Goal: Task Accomplishment & Management: Use online tool/utility

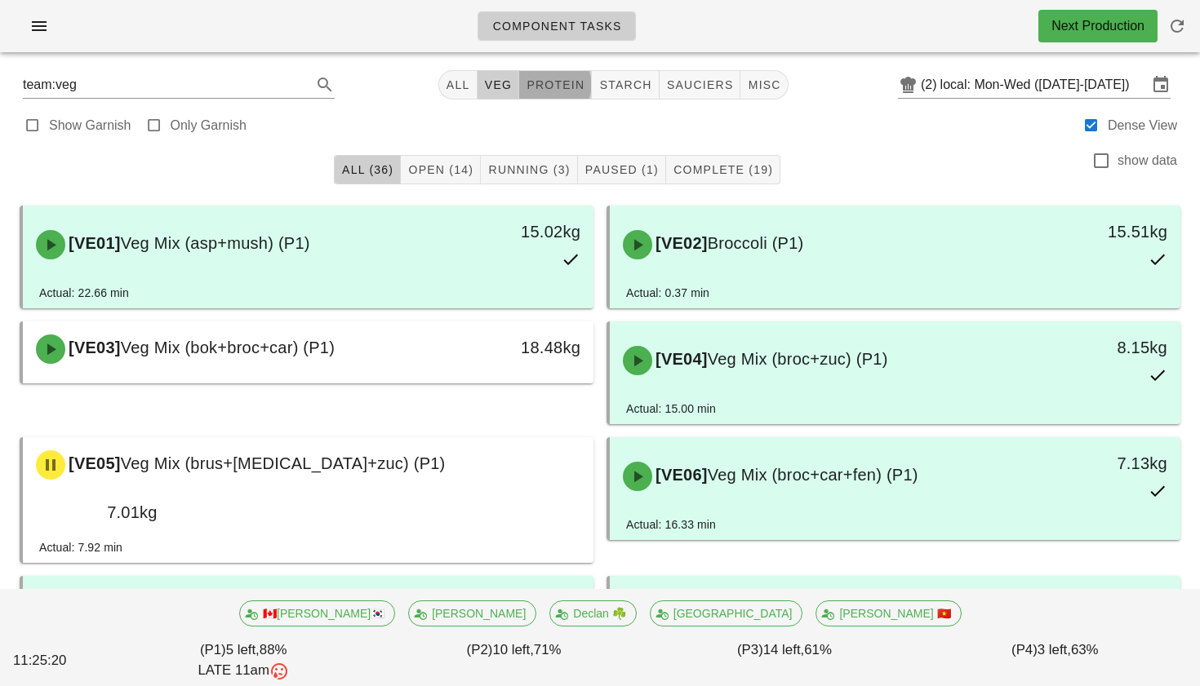
click at [536, 83] on span "protein" at bounding box center [555, 84] width 59 height 13
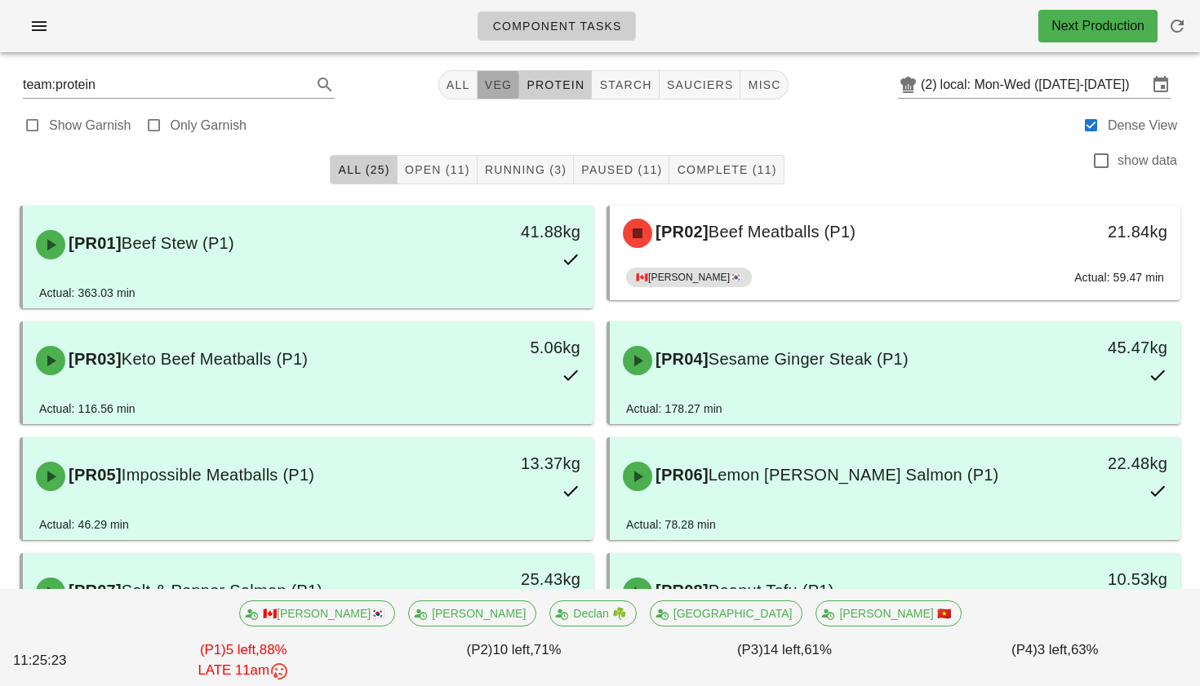
click at [487, 78] on span "veg" at bounding box center [498, 84] width 29 height 13
type input "team:veg"
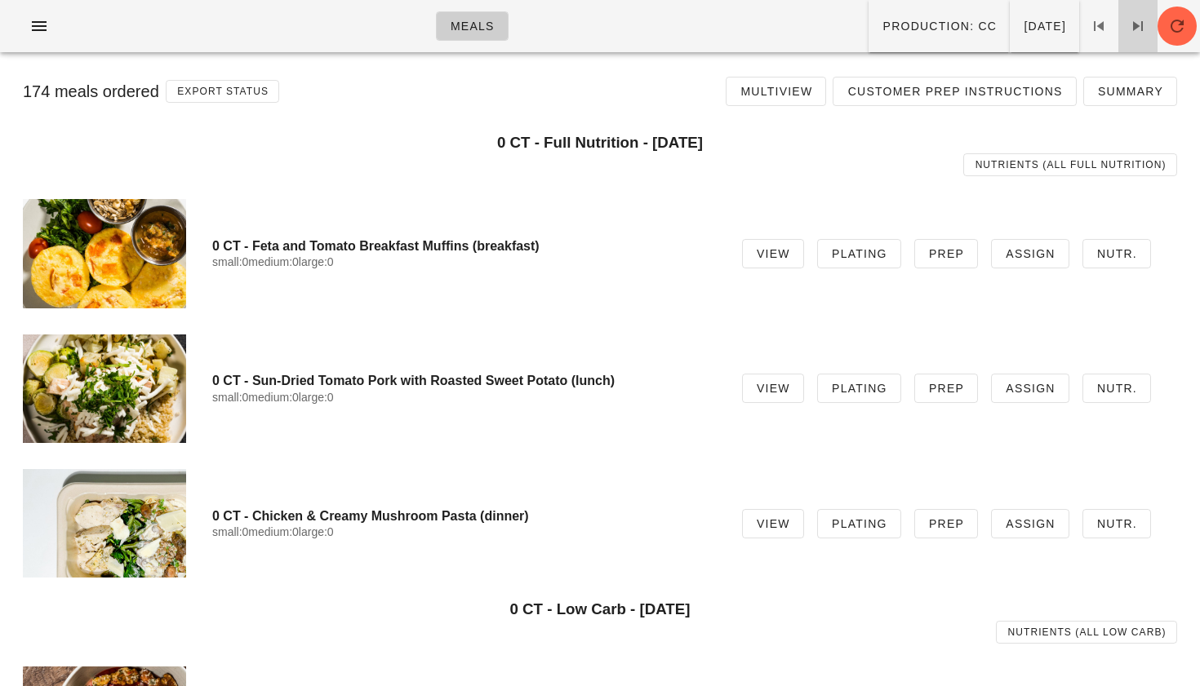
click at [1145, 22] on icon at bounding box center [1138, 26] width 20 height 20
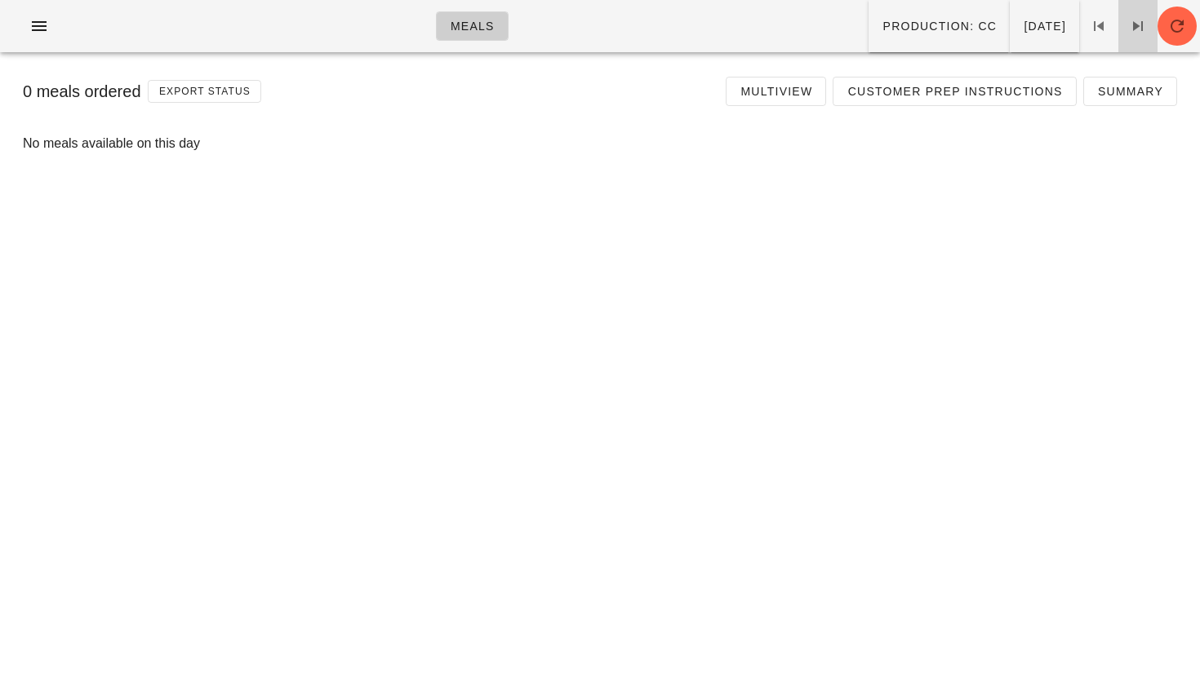
click at [1145, 22] on icon at bounding box center [1138, 26] width 20 height 20
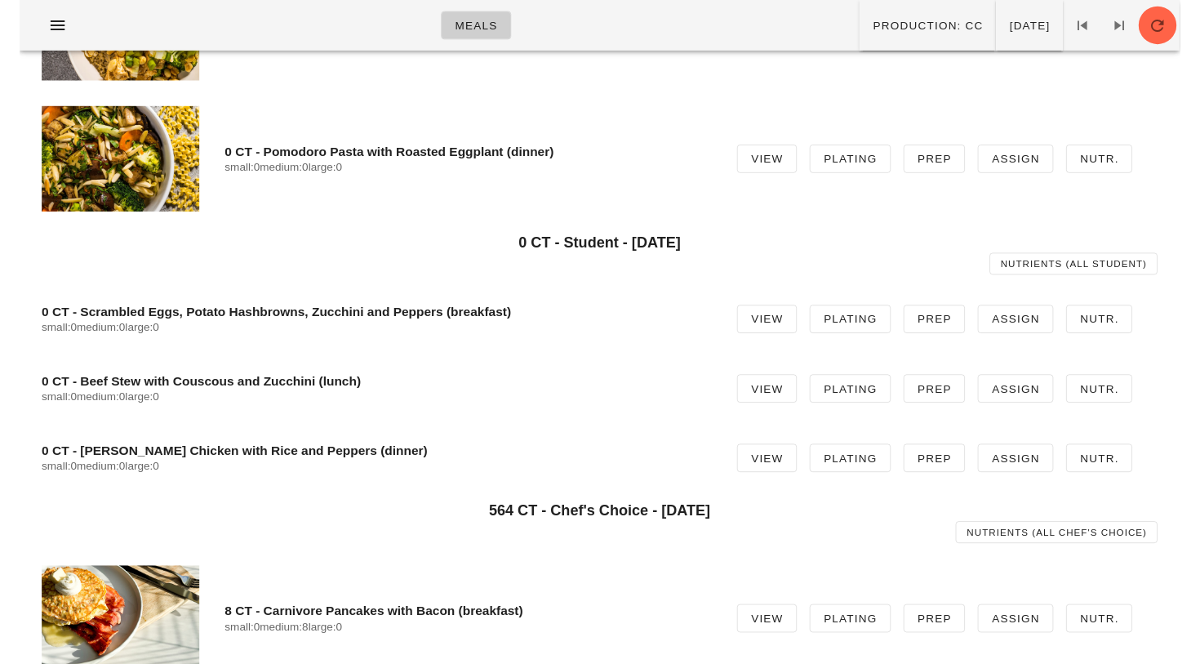
scroll to position [2197, 0]
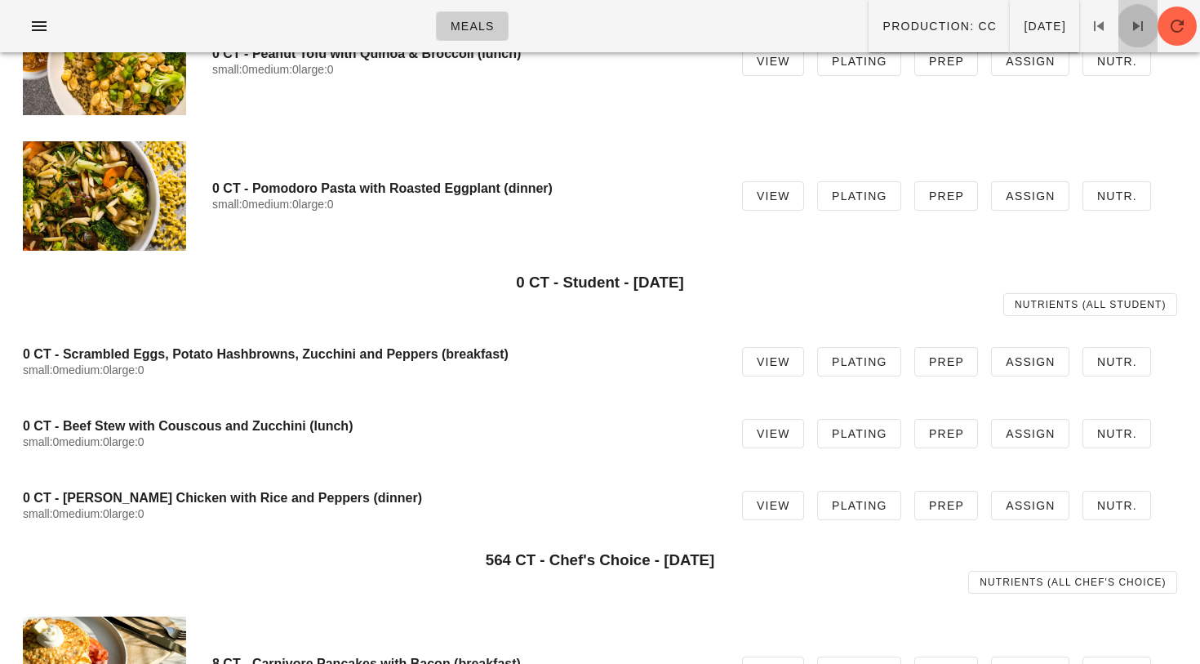
click at [1132, 26] on icon at bounding box center [1138, 26] width 20 height 20
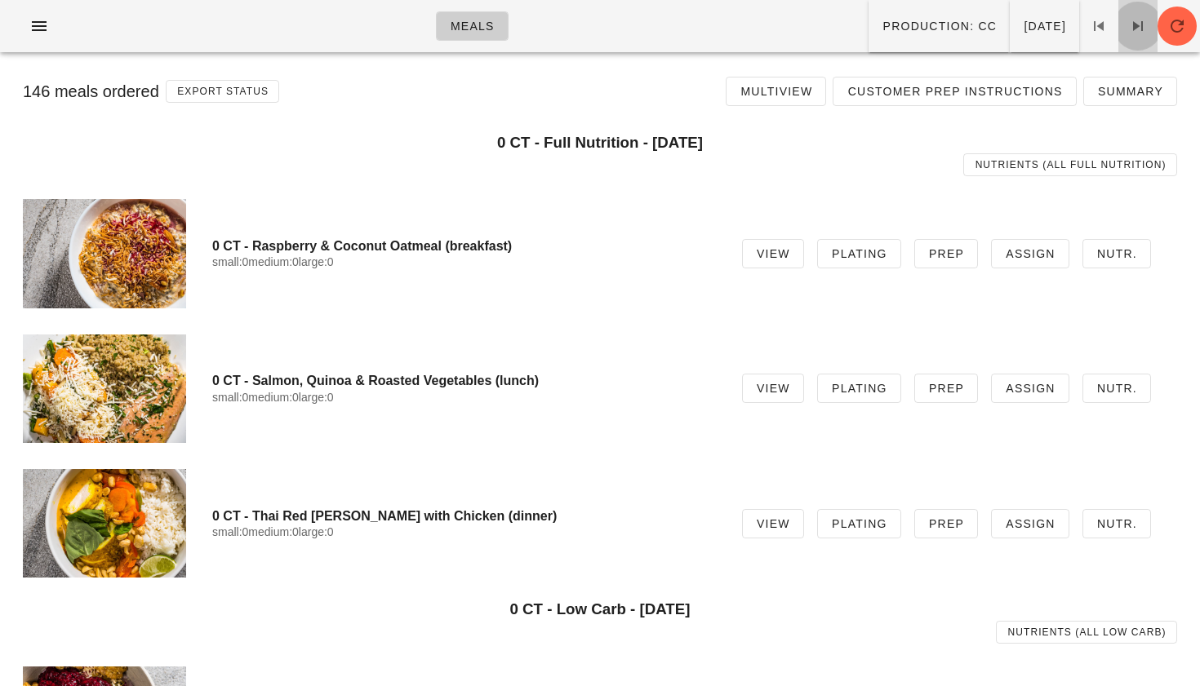
click at [1118, 24] on span at bounding box center [1137, 26] width 39 height 20
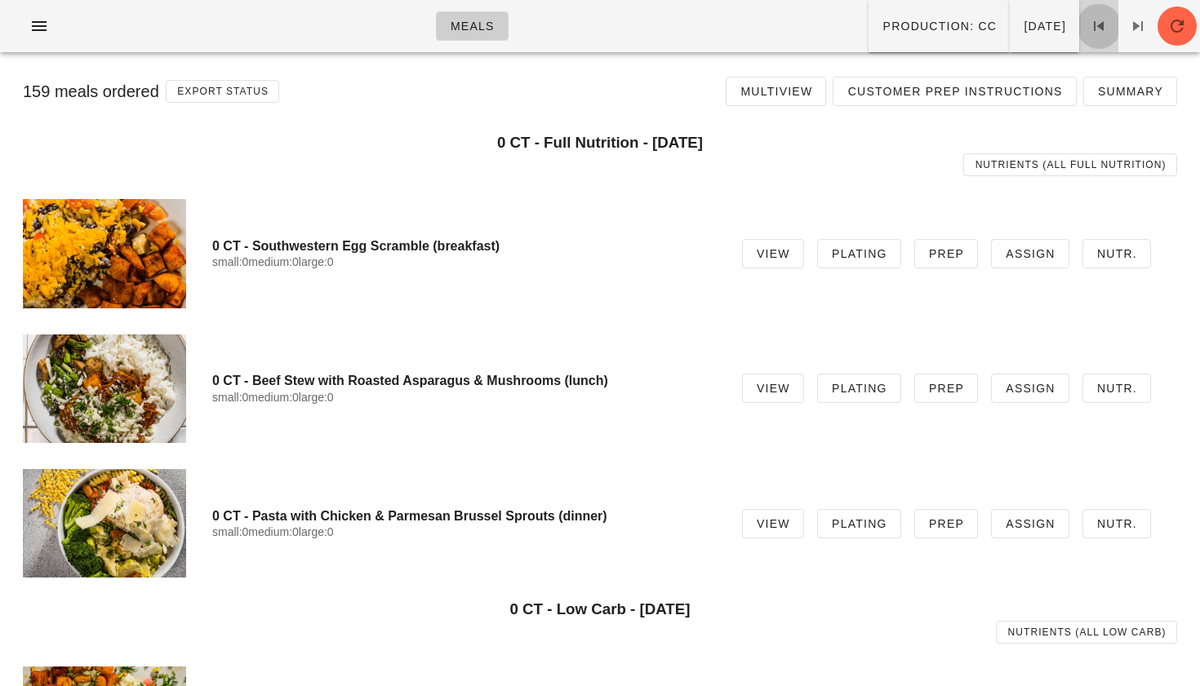
click at [1099, 30] on icon at bounding box center [1099, 26] width 20 height 20
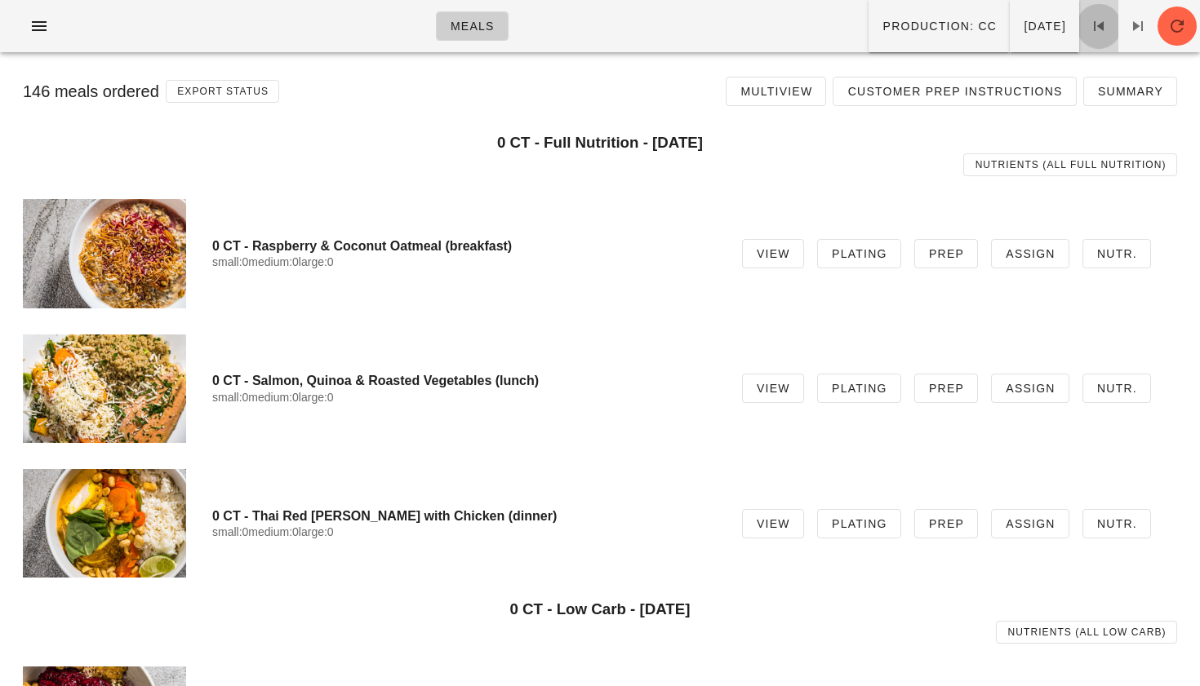
click at [1099, 30] on icon at bounding box center [1099, 26] width 20 height 20
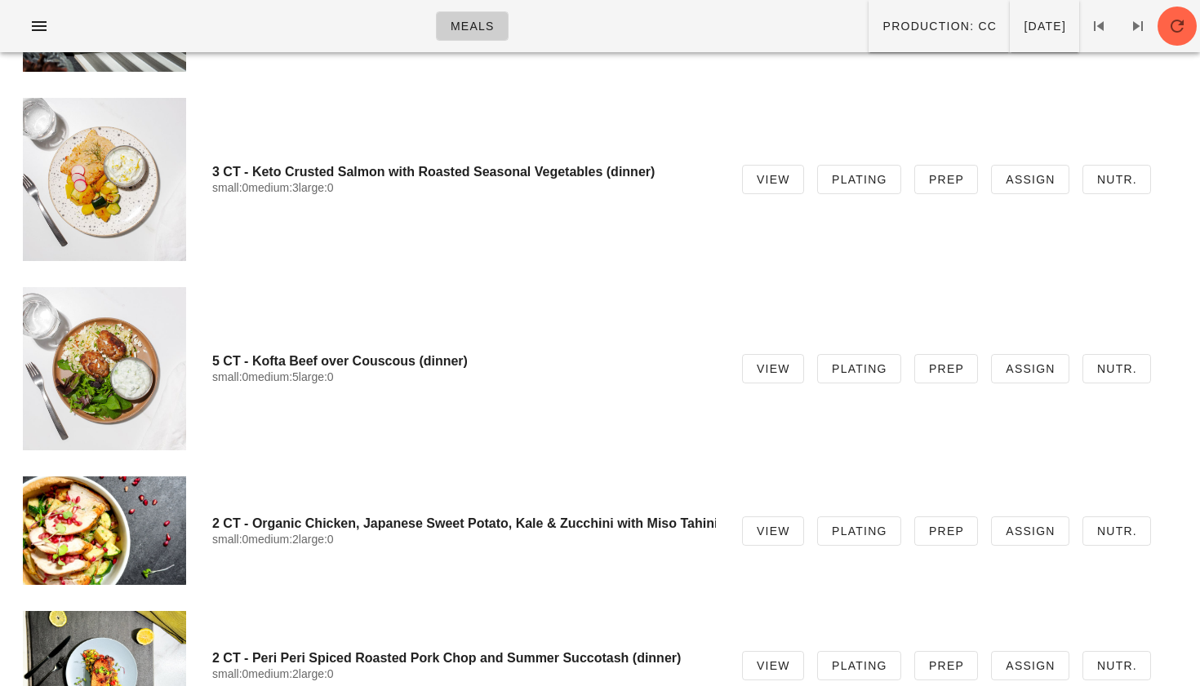
scroll to position [6177, 0]
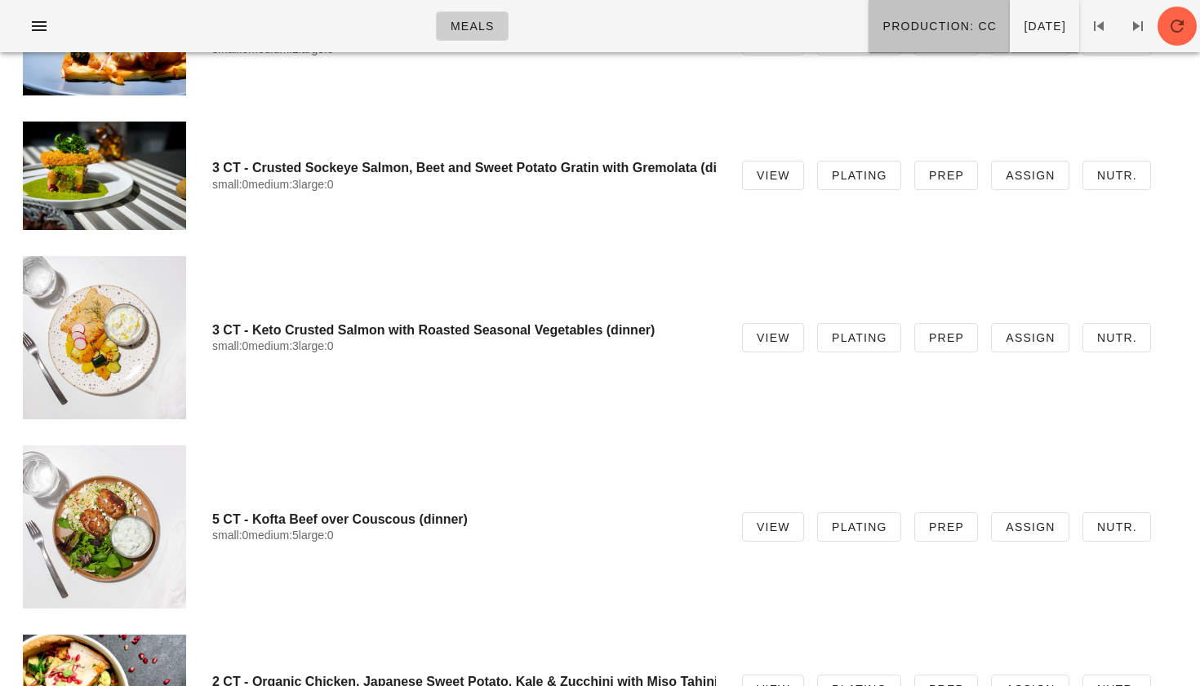
click at [908, 33] on span "Production: CC" at bounding box center [939, 26] width 115 height 13
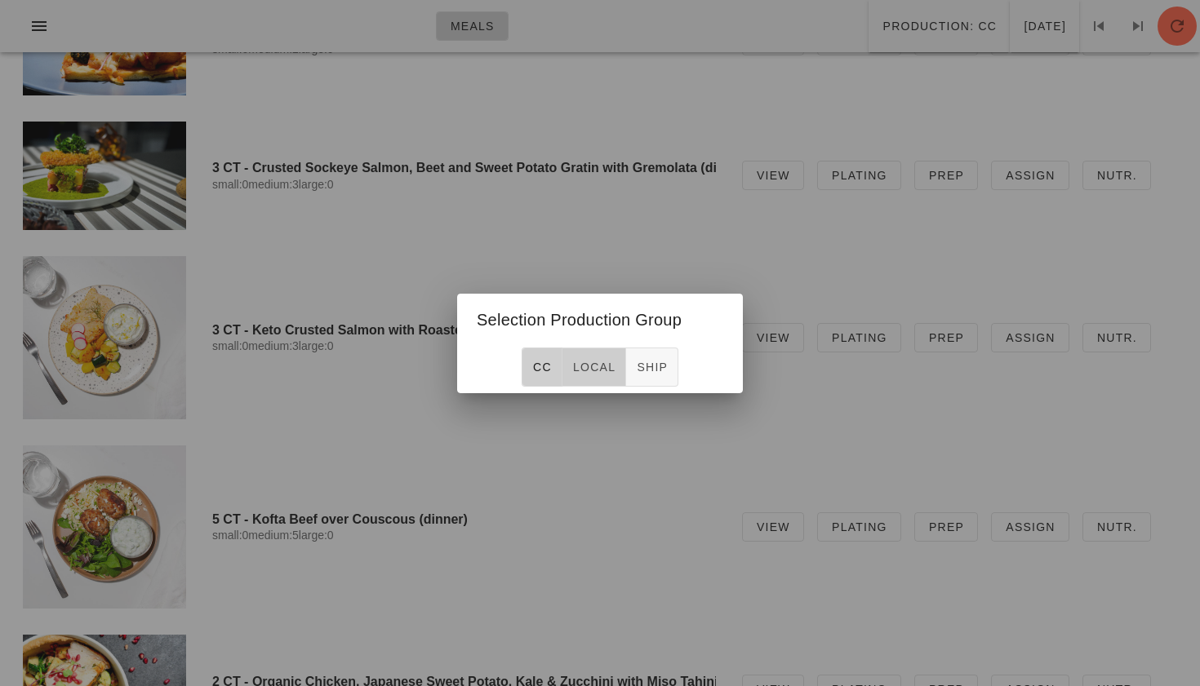
click at [581, 371] on span "local" at bounding box center [593, 367] width 43 height 13
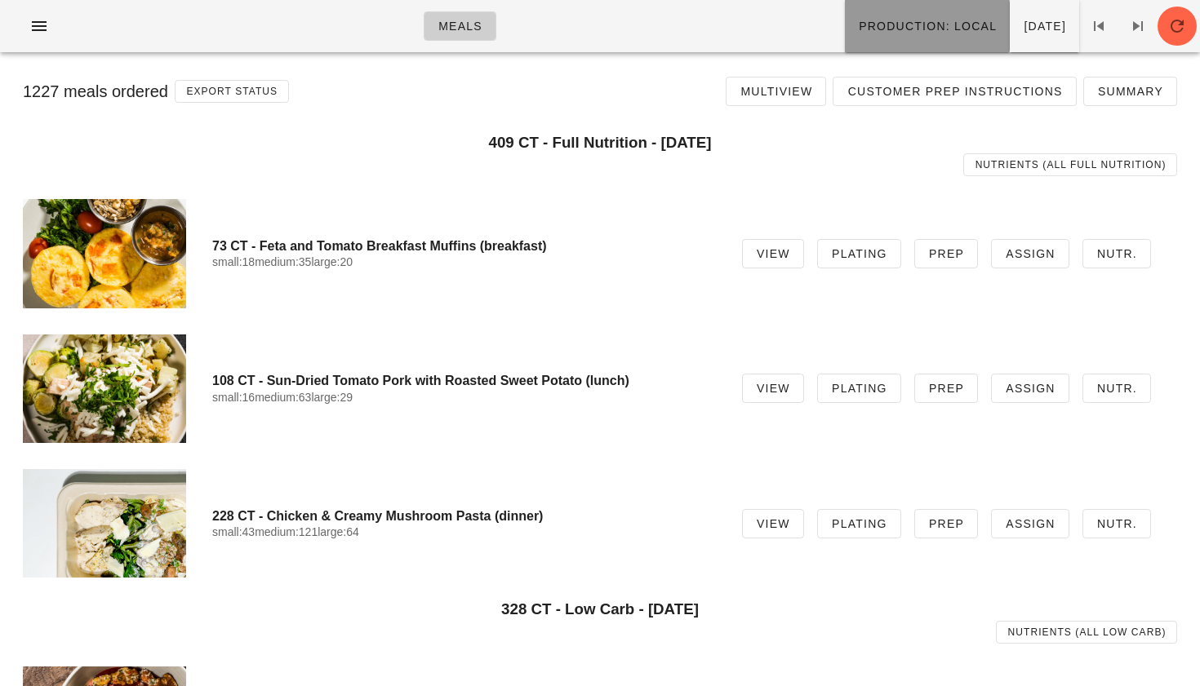
click at [858, 29] on span "Production: local" at bounding box center [927, 26] width 139 height 13
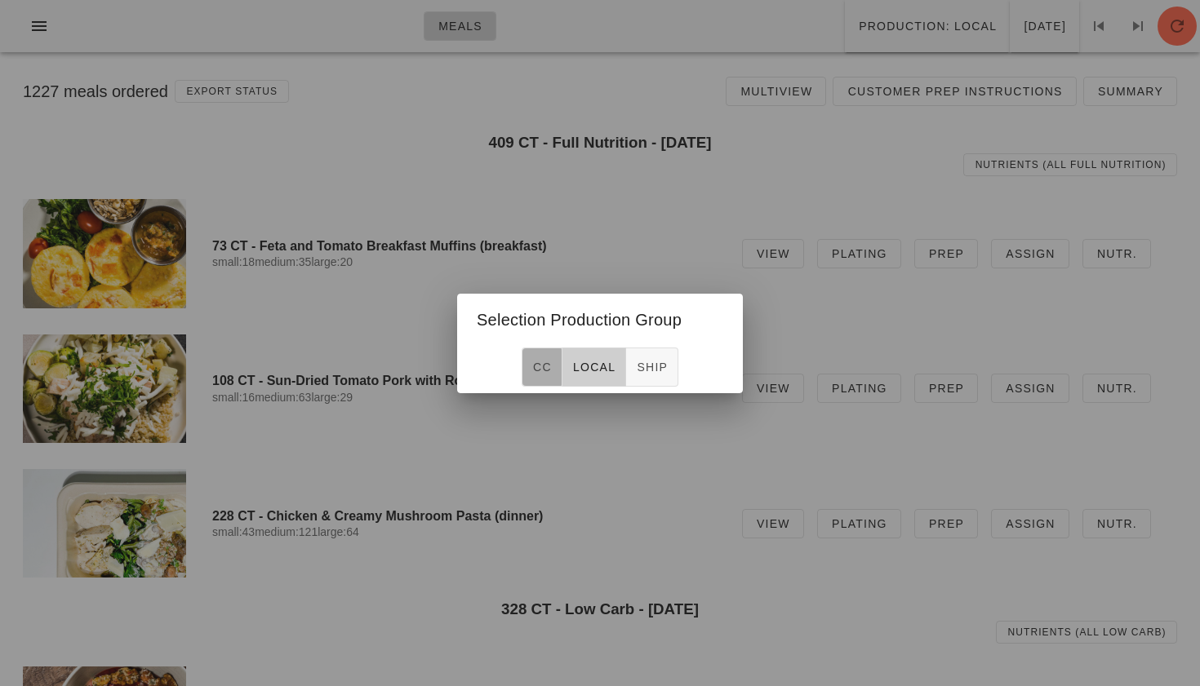
click at [540, 369] on span "CC" at bounding box center [542, 367] width 20 height 13
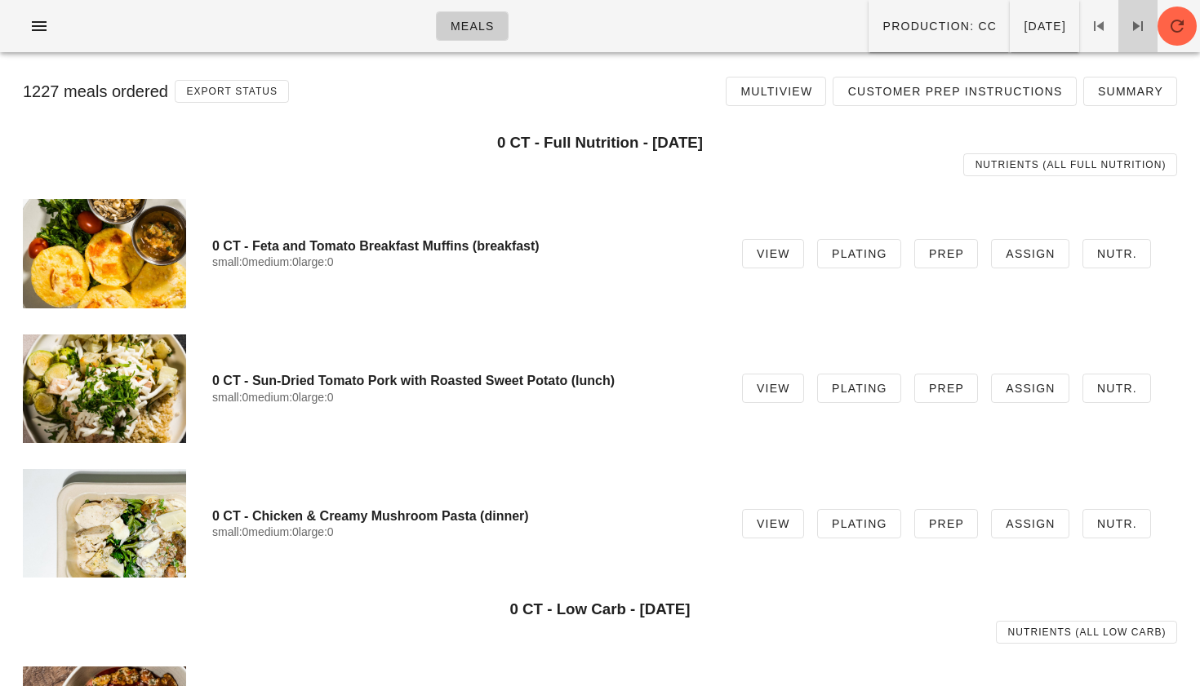
click at [1135, 33] on icon at bounding box center [1138, 26] width 20 height 20
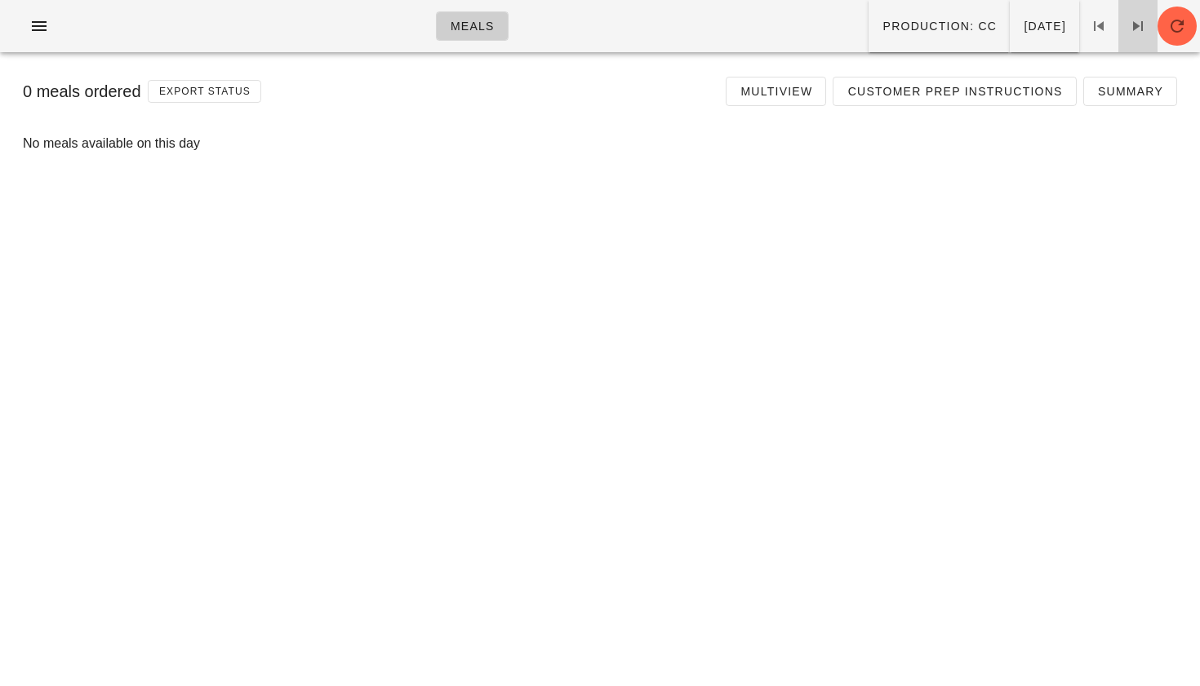
click at [1126, 28] on span at bounding box center [1137, 26] width 39 height 20
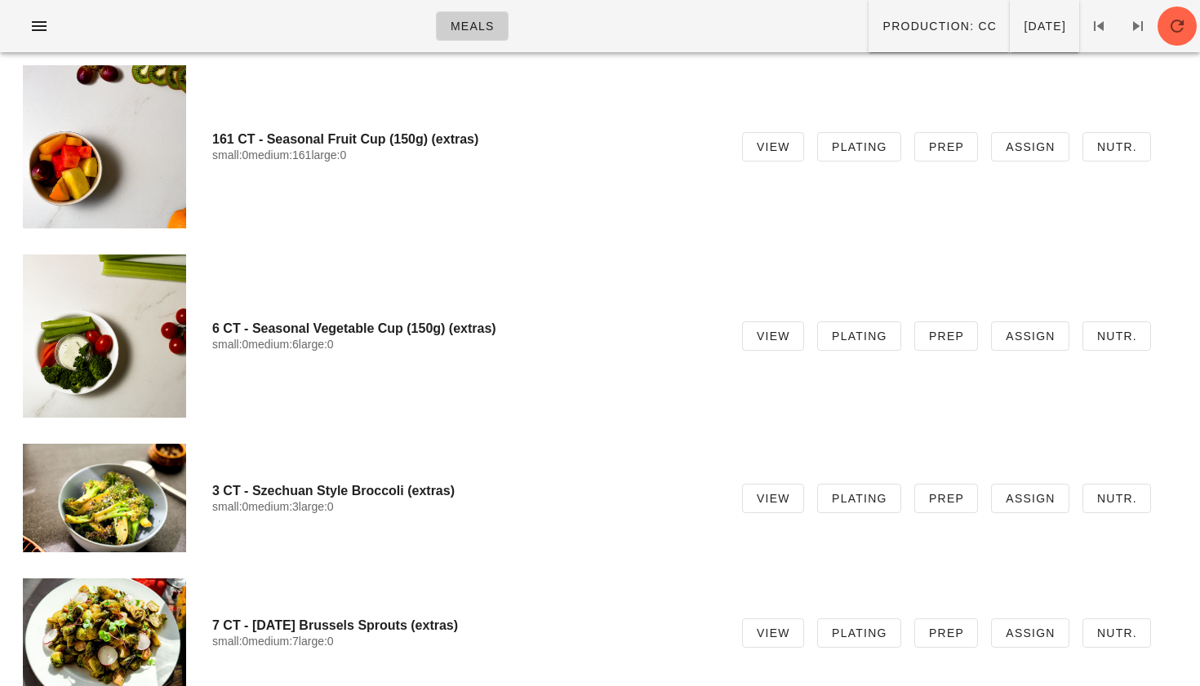
scroll to position [10577, 0]
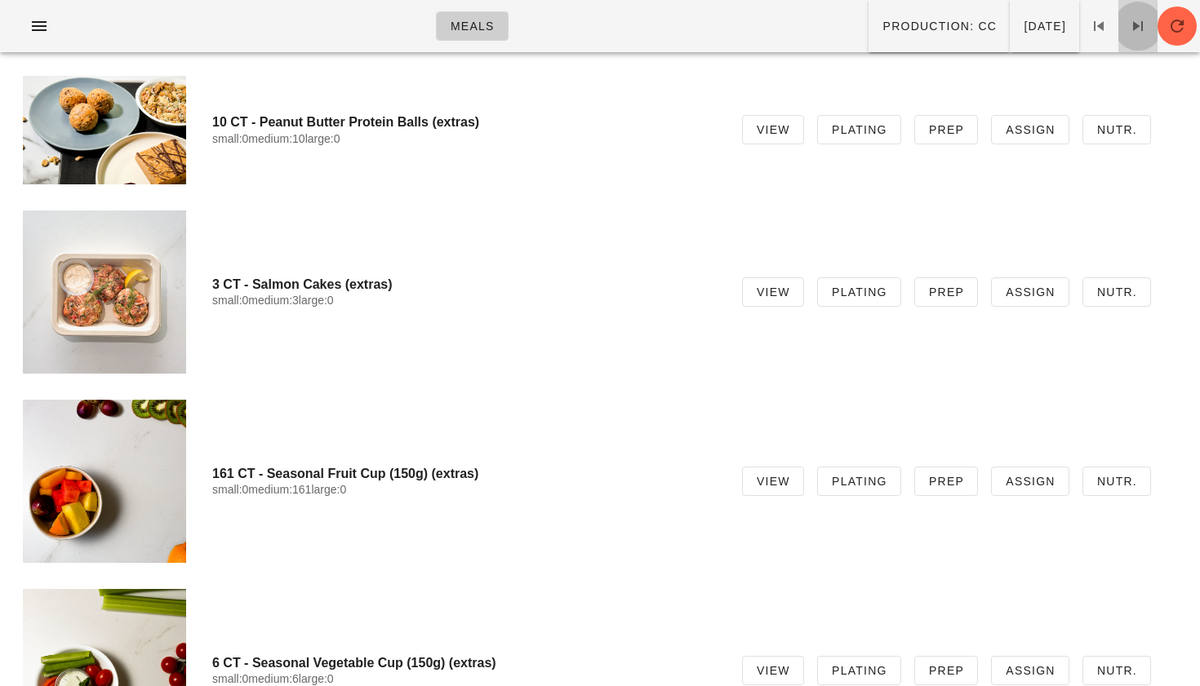
click at [1125, 33] on span at bounding box center [1137, 26] width 39 height 20
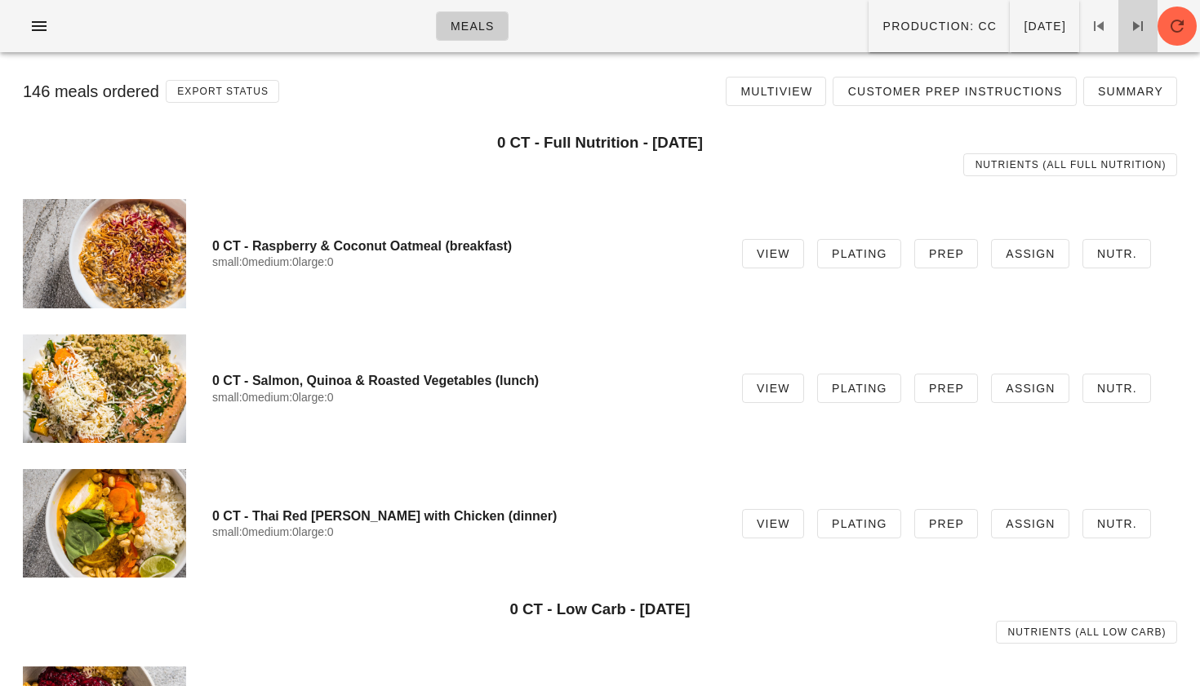
click at [1136, 36] on link at bounding box center [1137, 26] width 39 height 52
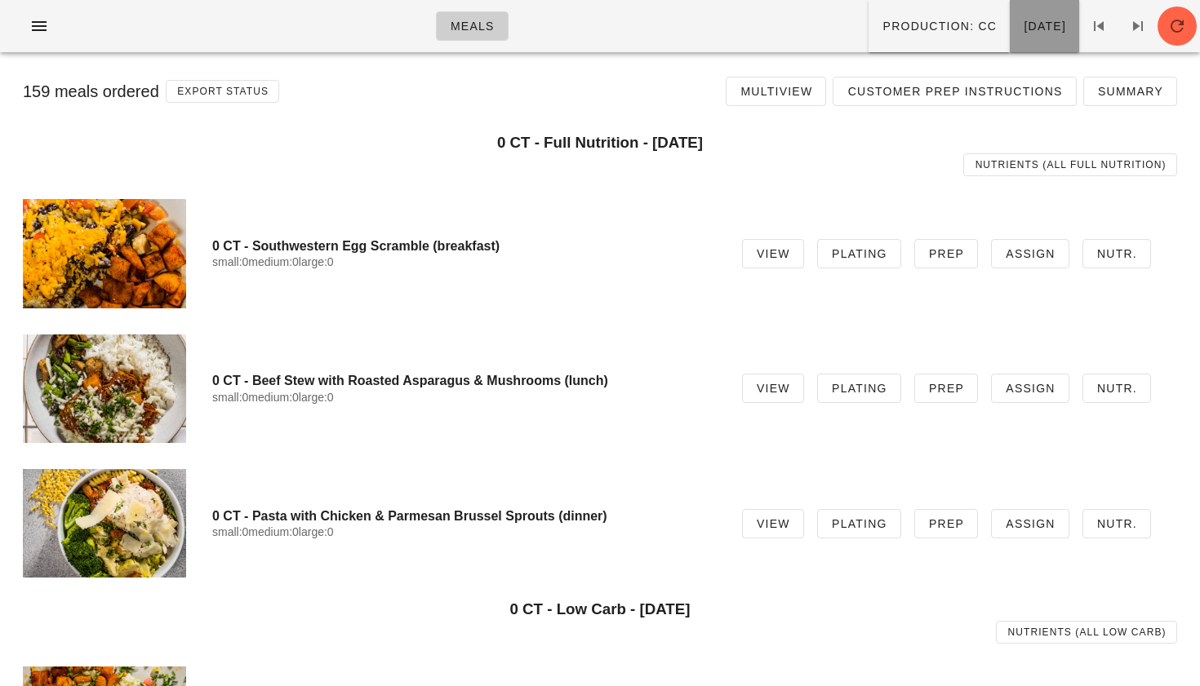
click at [1023, 23] on span "Wednesday Oct 15" at bounding box center [1044, 26] width 43 height 13
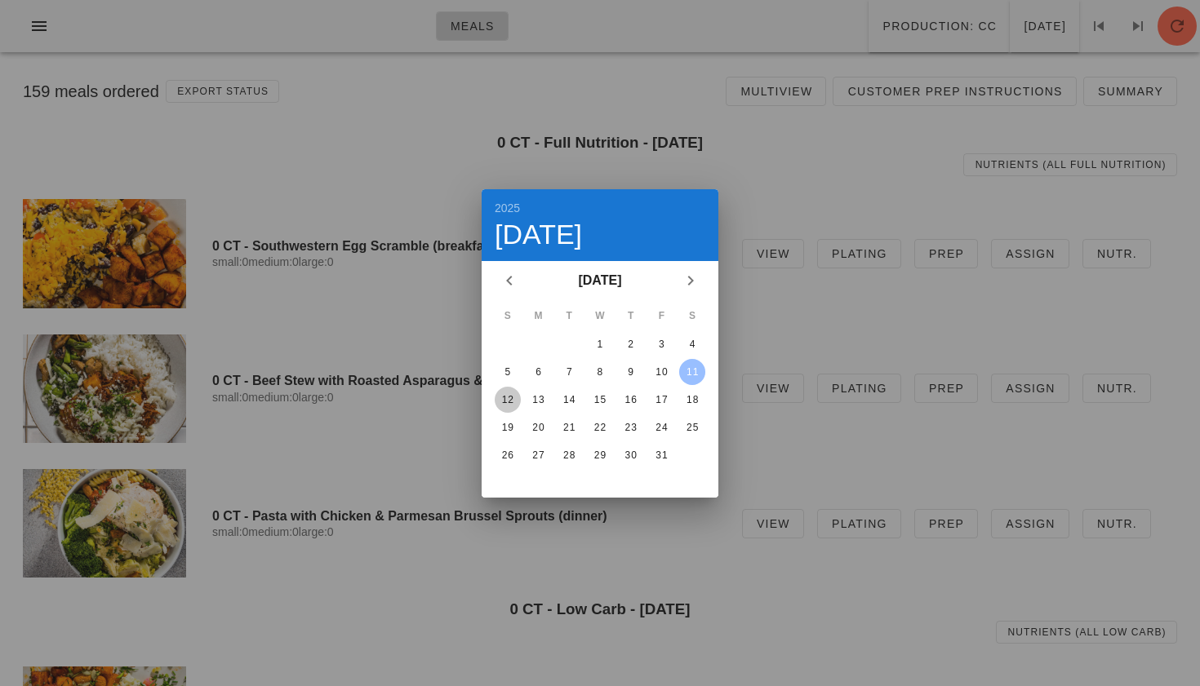
click at [514, 402] on div "12" at bounding box center [508, 399] width 26 height 11
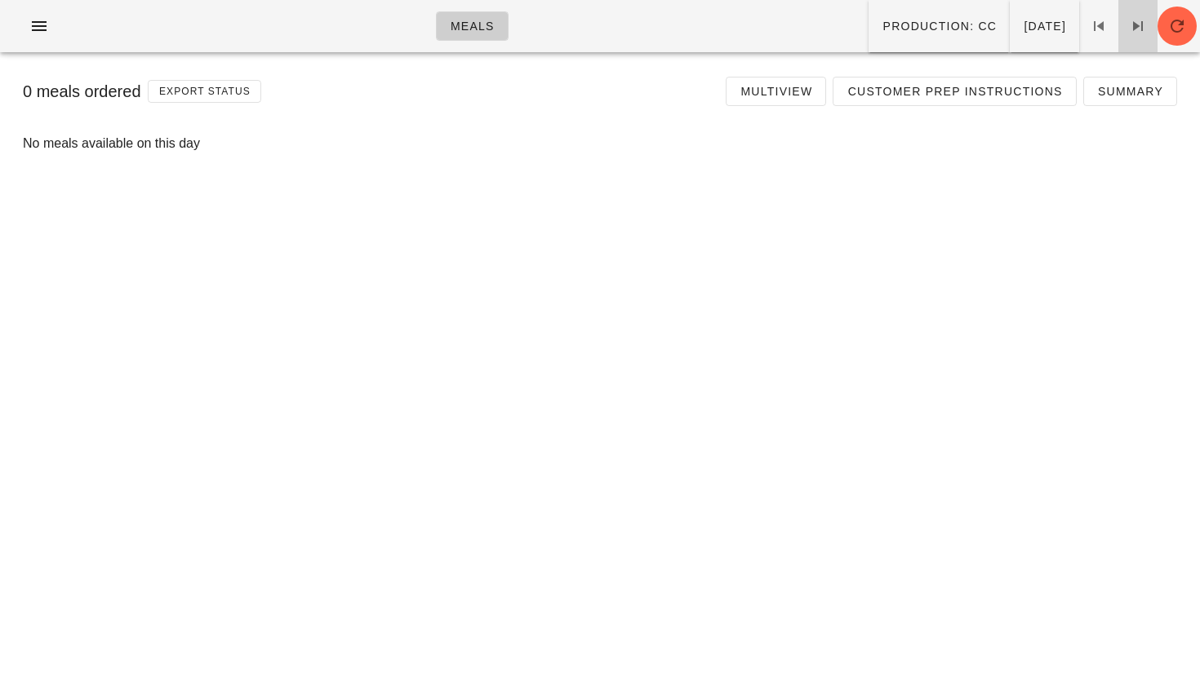
click at [1134, 24] on icon at bounding box center [1138, 26] width 20 height 20
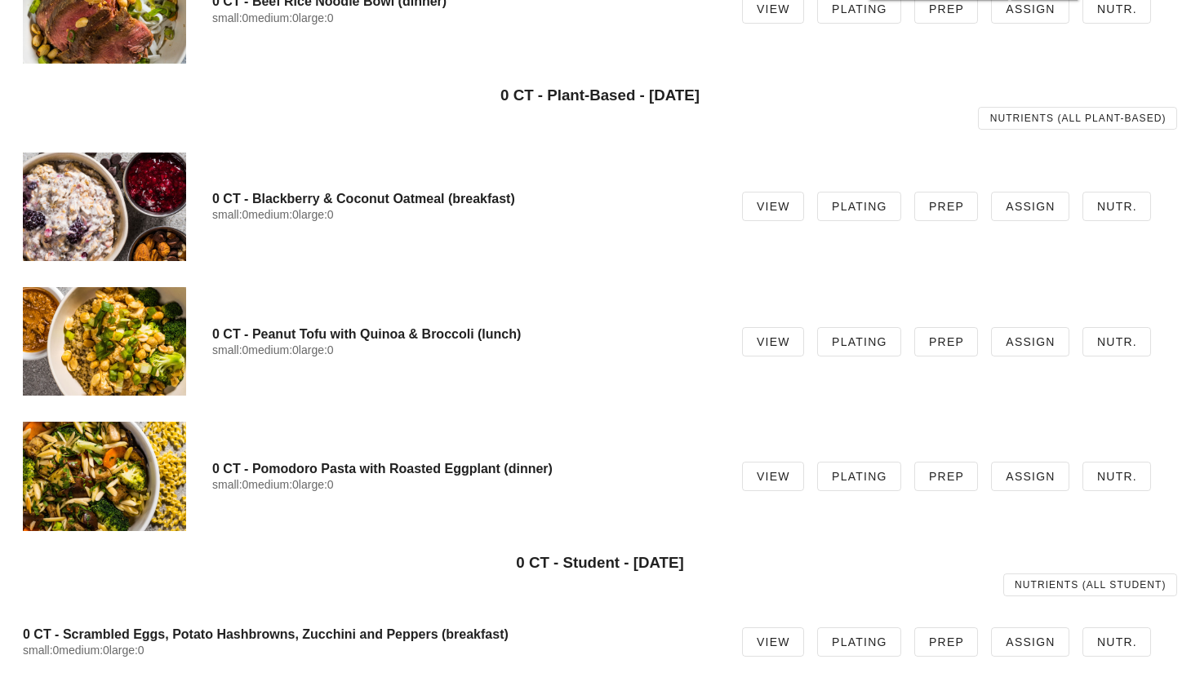
scroll to position [1917, 0]
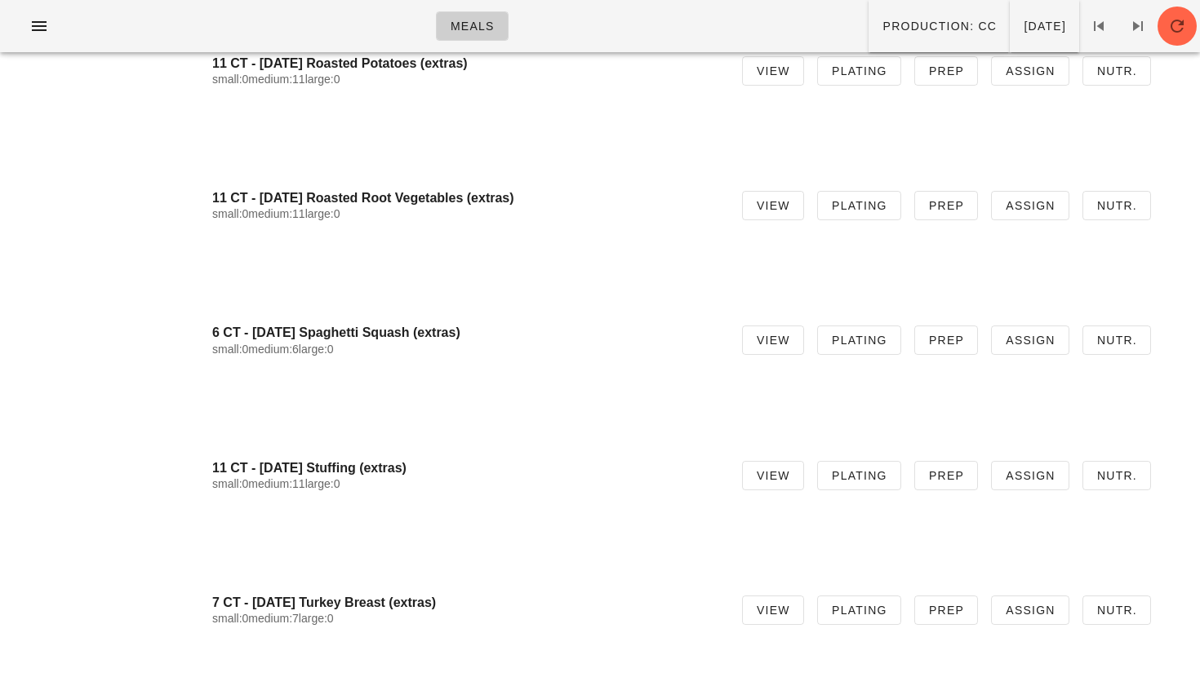
scroll to position [11696, 0]
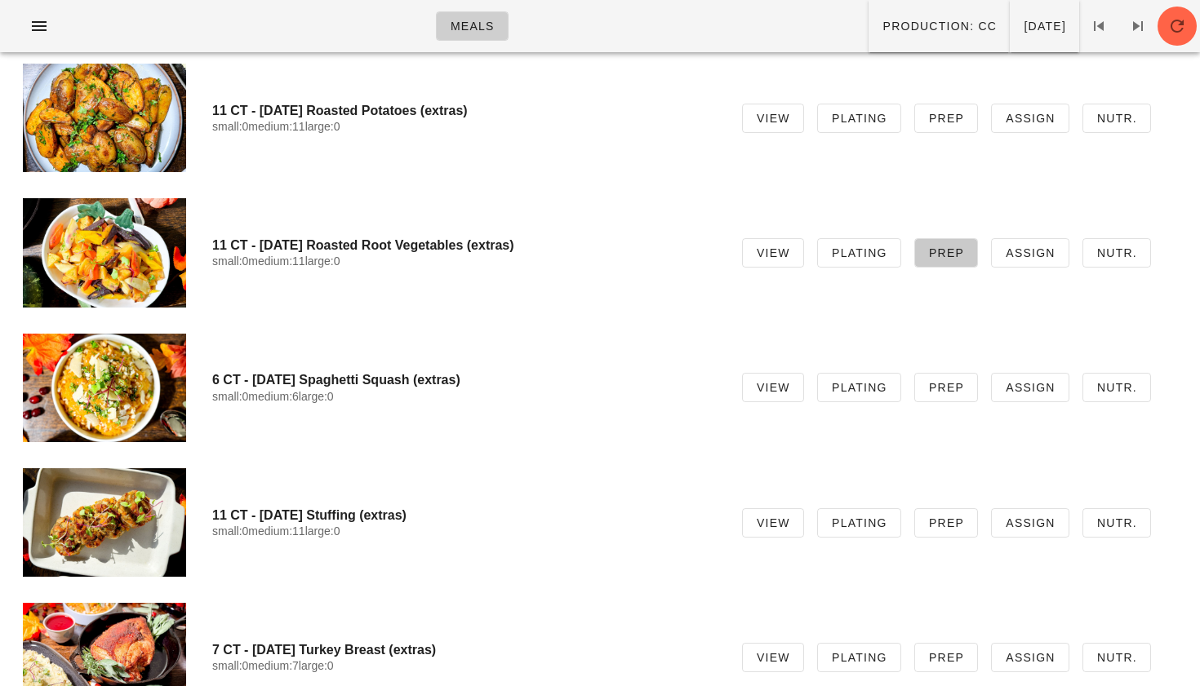
click at [944, 251] on span "Prep" at bounding box center [946, 252] width 36 height 13
click at [957, 263] on link "Prep" at bounding box center [946, 252] width 64 height 29
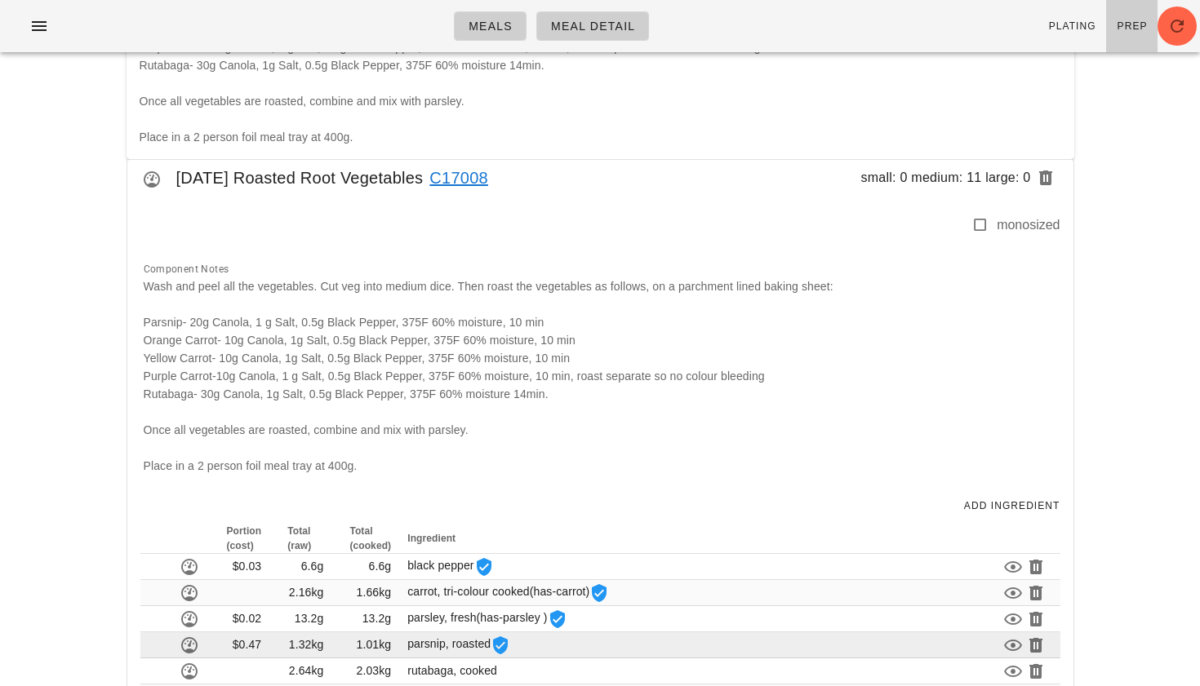
scroll to position [360, 0]
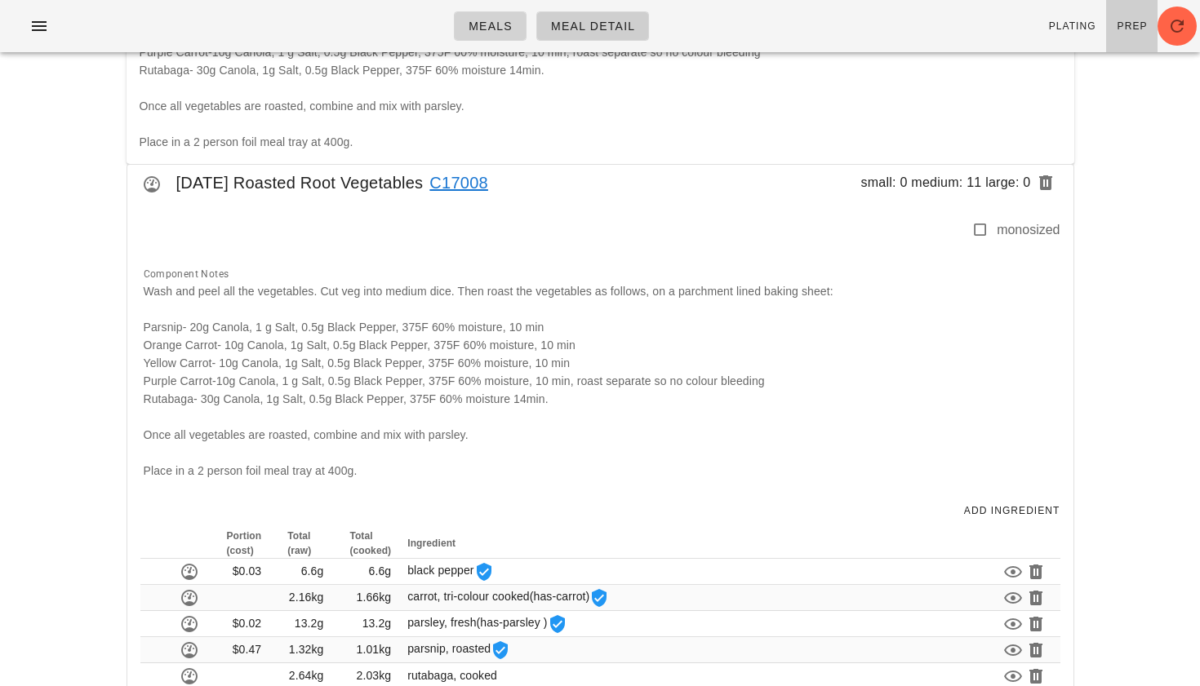
click at [477, 30] on span "Meals" at bounding box center [490, 26] width 45 height 13
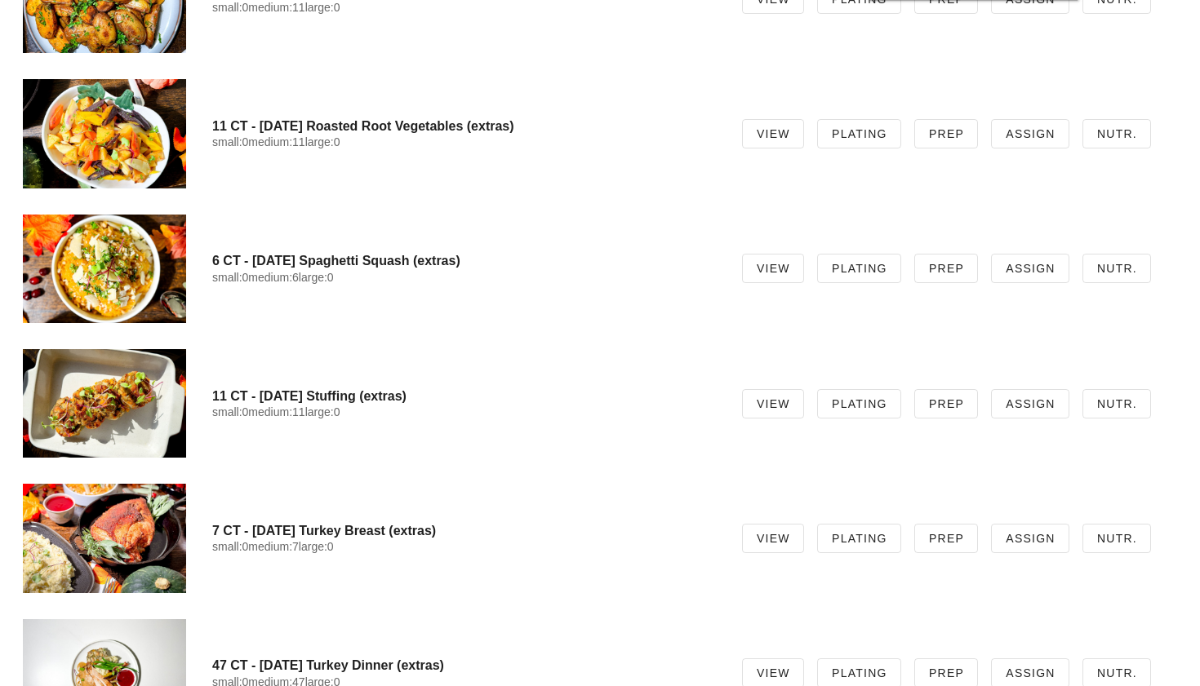
scroll to position [11697, 0]
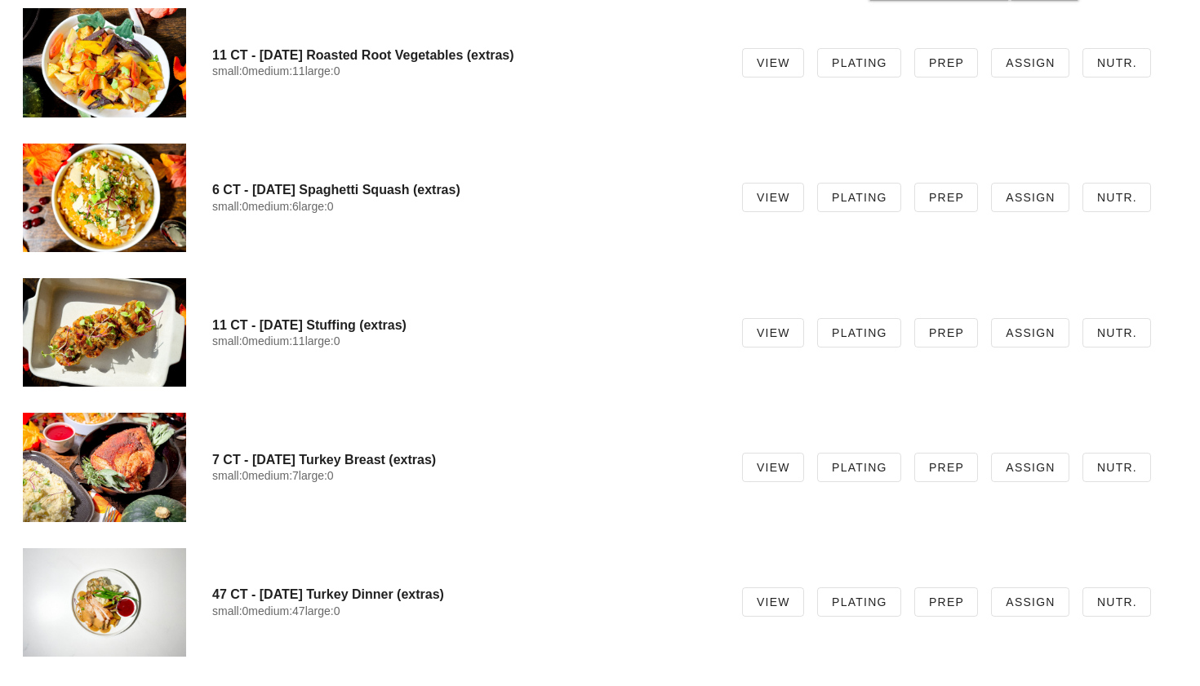
click at [165, 464] on div at bounding box center [104, 467] width 163 height 109
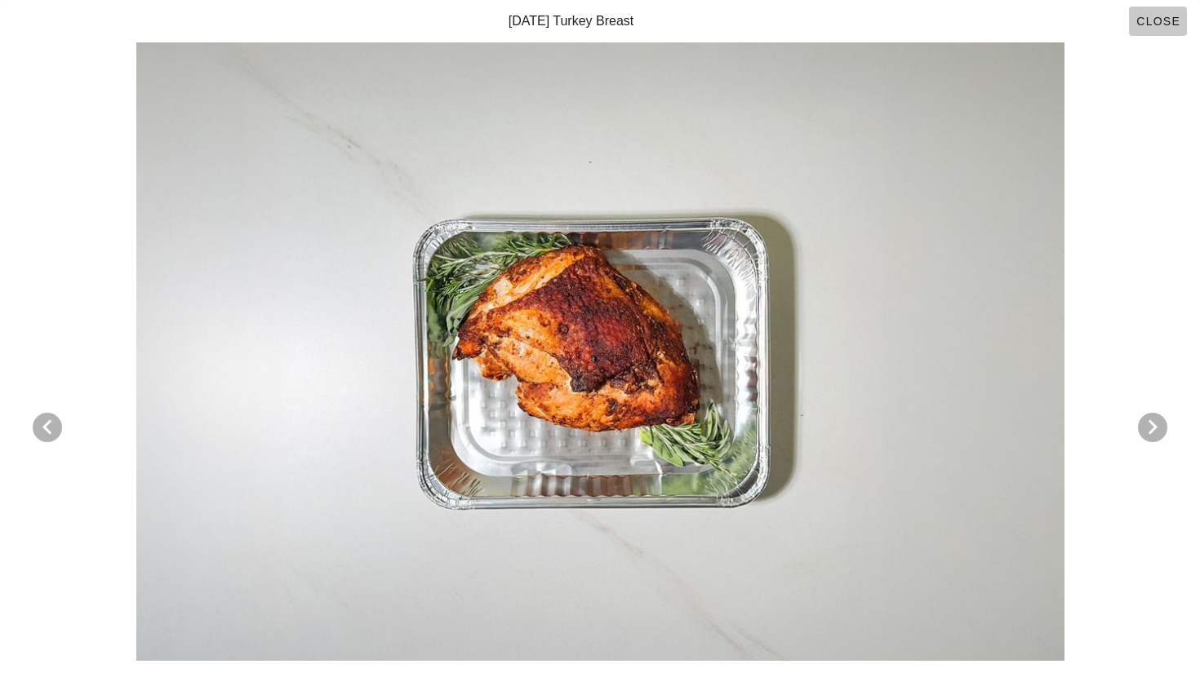
click at [1151, 24] on span "Close" at bounding box center [1157, 21] width 45 height 13
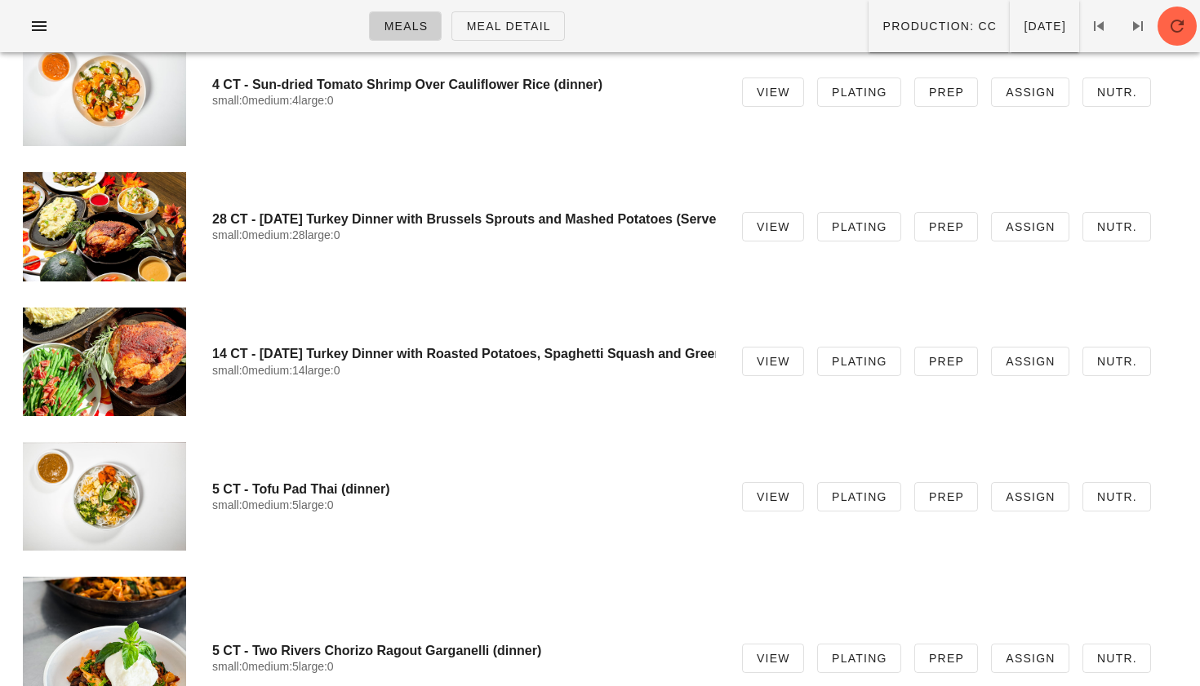
scroll to position [7439, 0]
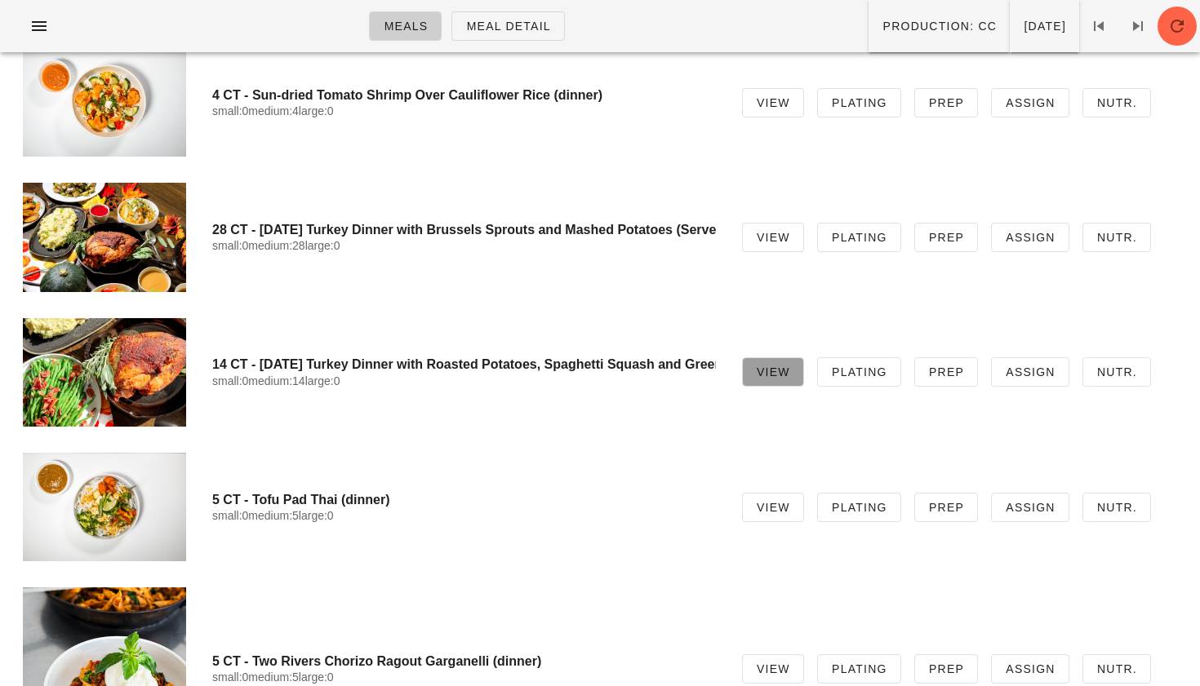
click at [790, 379] on span "View" at bounding box center [773, 372] width 34 height 13
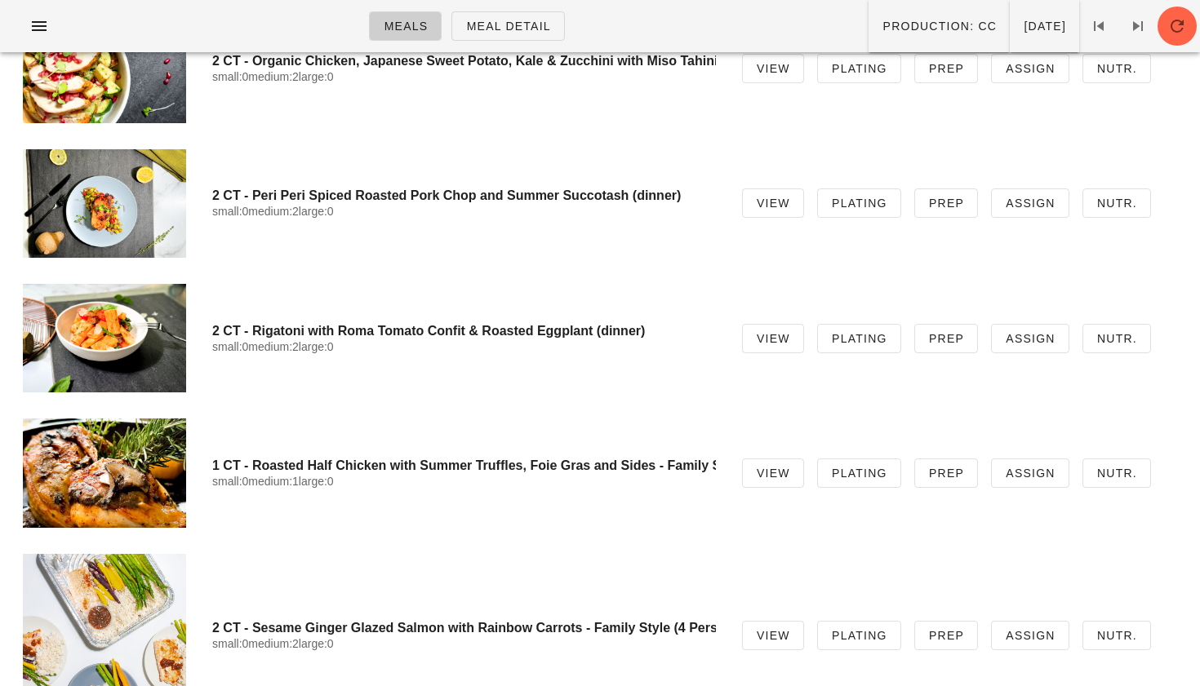
scroll to position [5912, 0]
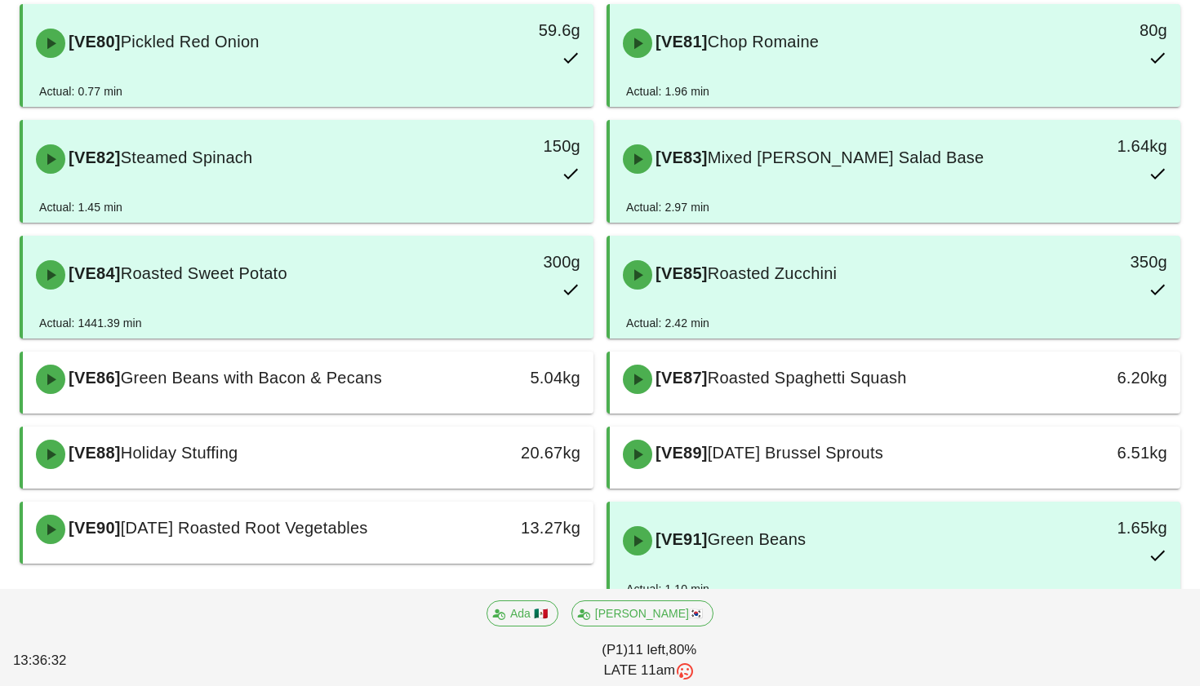
scroll to position [2454, 0]
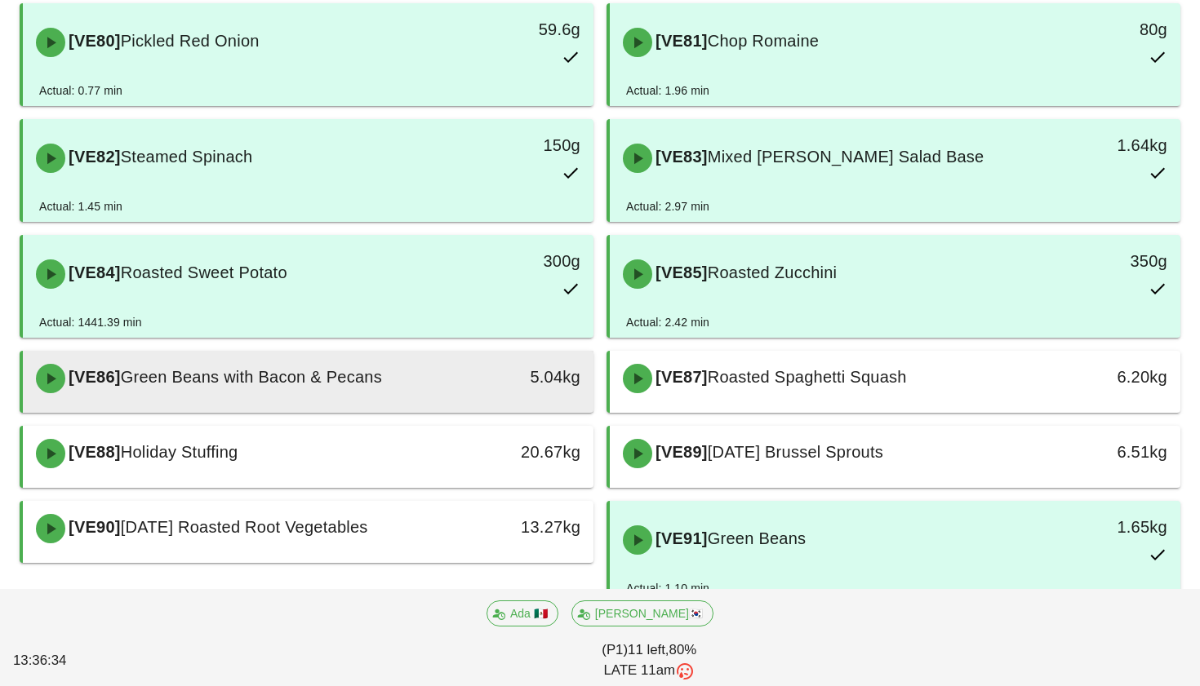
click at [341, 368] on span "Green Beans with Bacon & Pecans" at bounding box center [251, 377] width 261 height 18
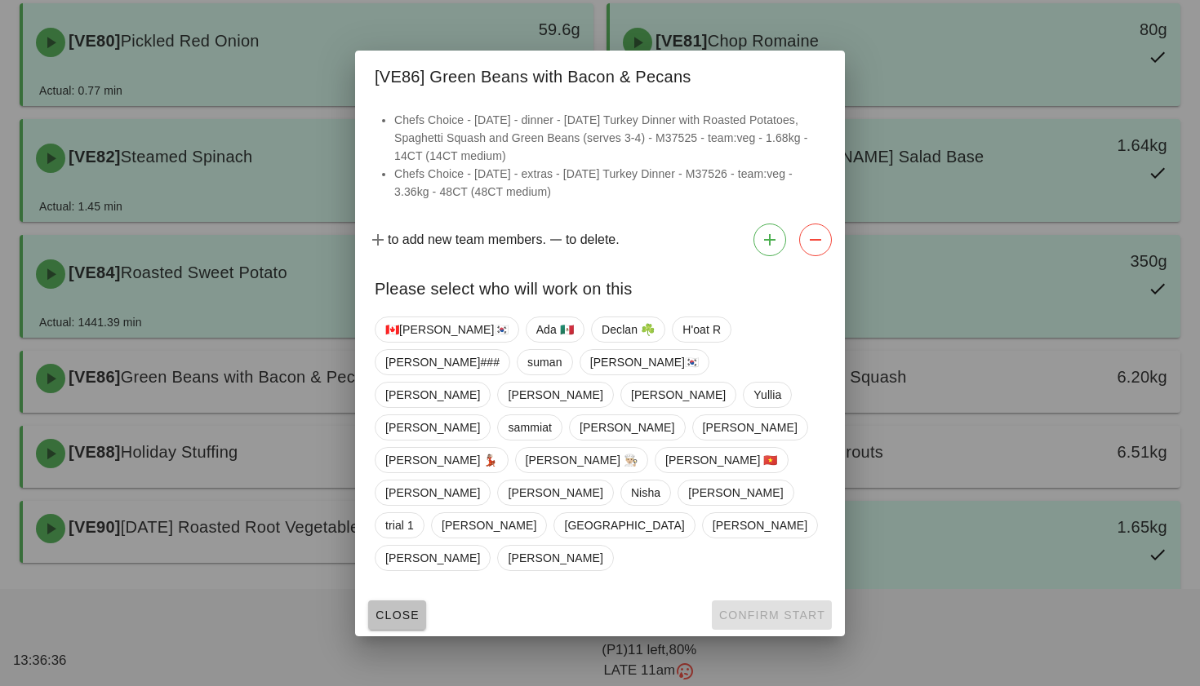
click at [389, 609] on span "Close" at bounding box center [397, 615] width 45 height 13
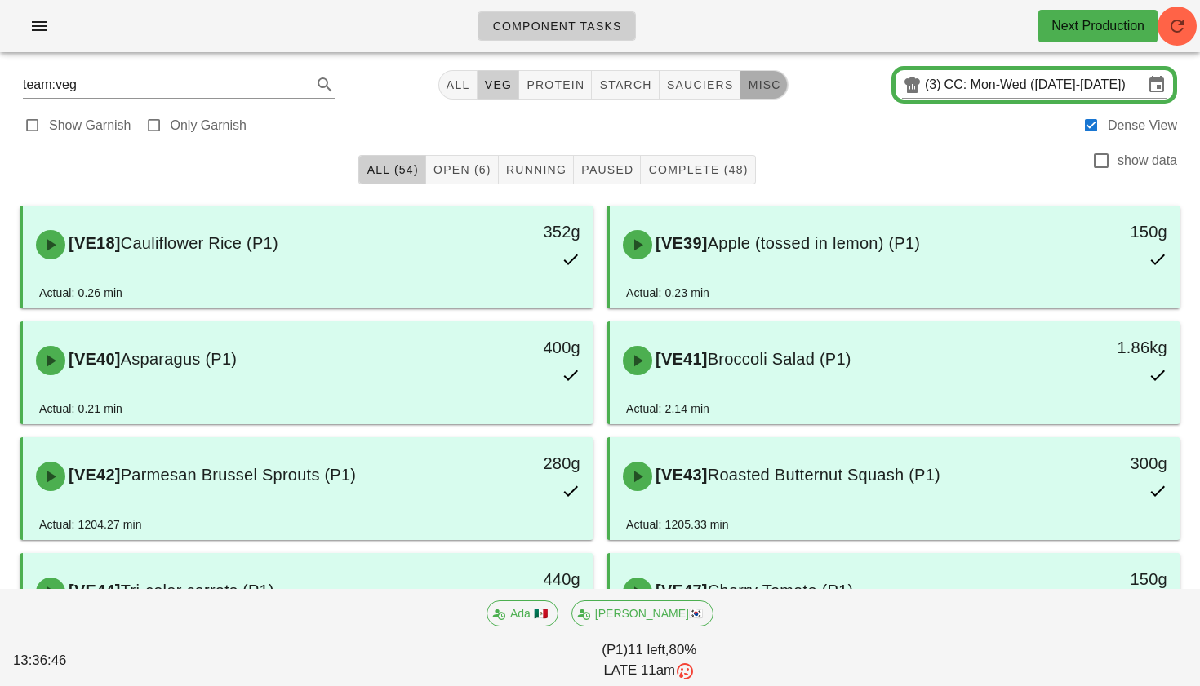
click at [747, 82] on span "misc" at bounding box center [763, 84] width 33 height 13
type input "team:misc"
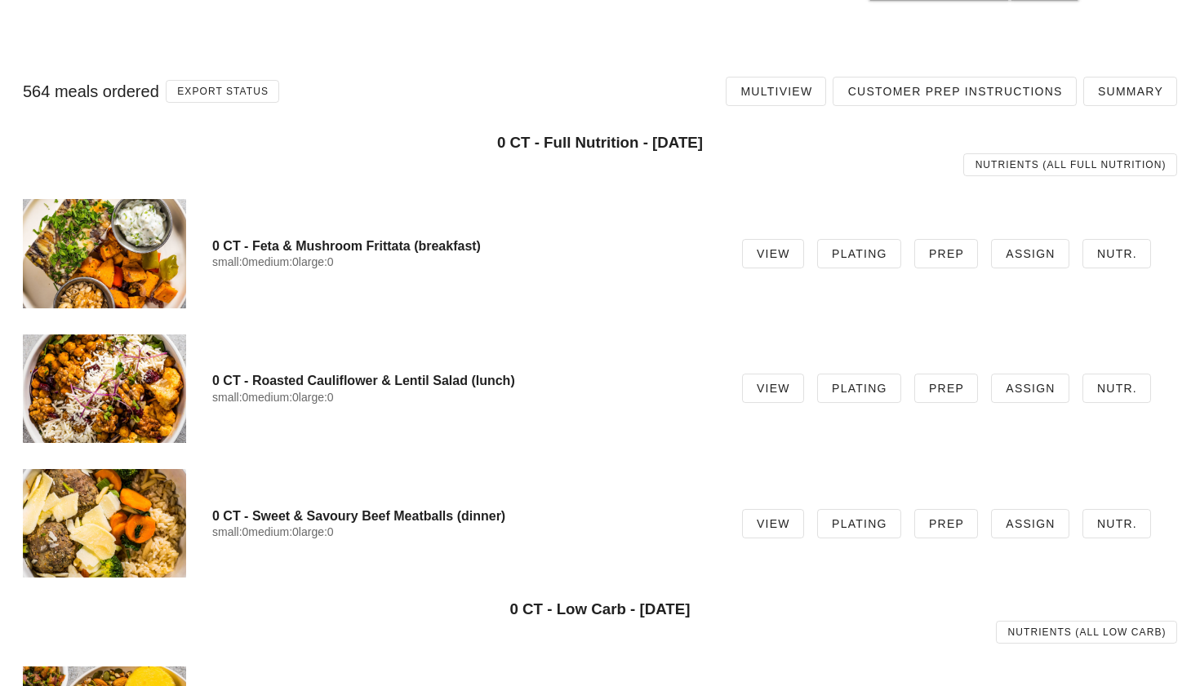
scroll to position [1917, 0]
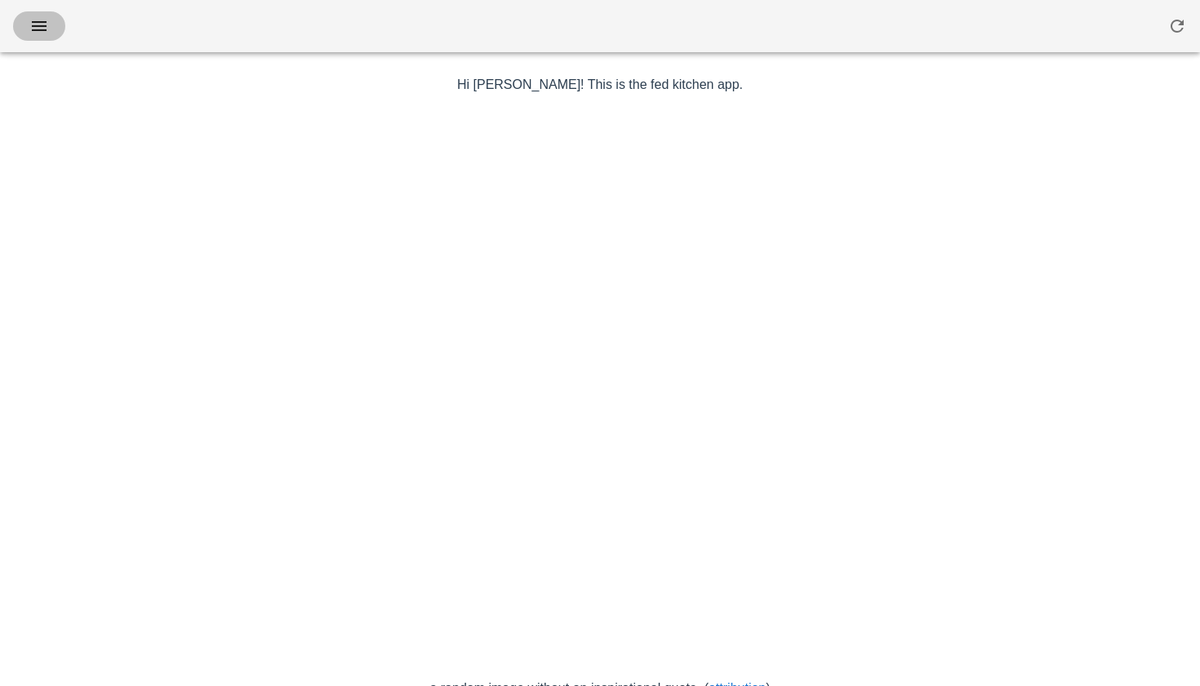
click at [38, 32] on icon "button" at bounding box center [39, 26] width 20 height 20
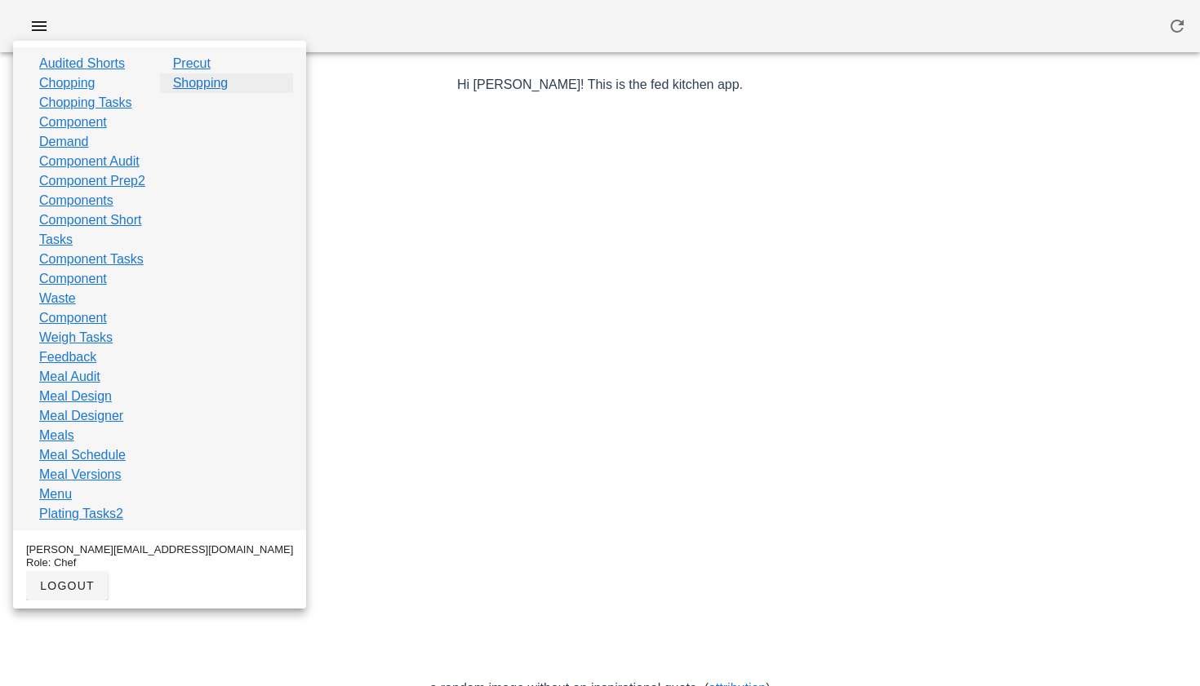
click at [175, 84] on link "Shopping" at bounding box center [201, 83] width 56 height 20
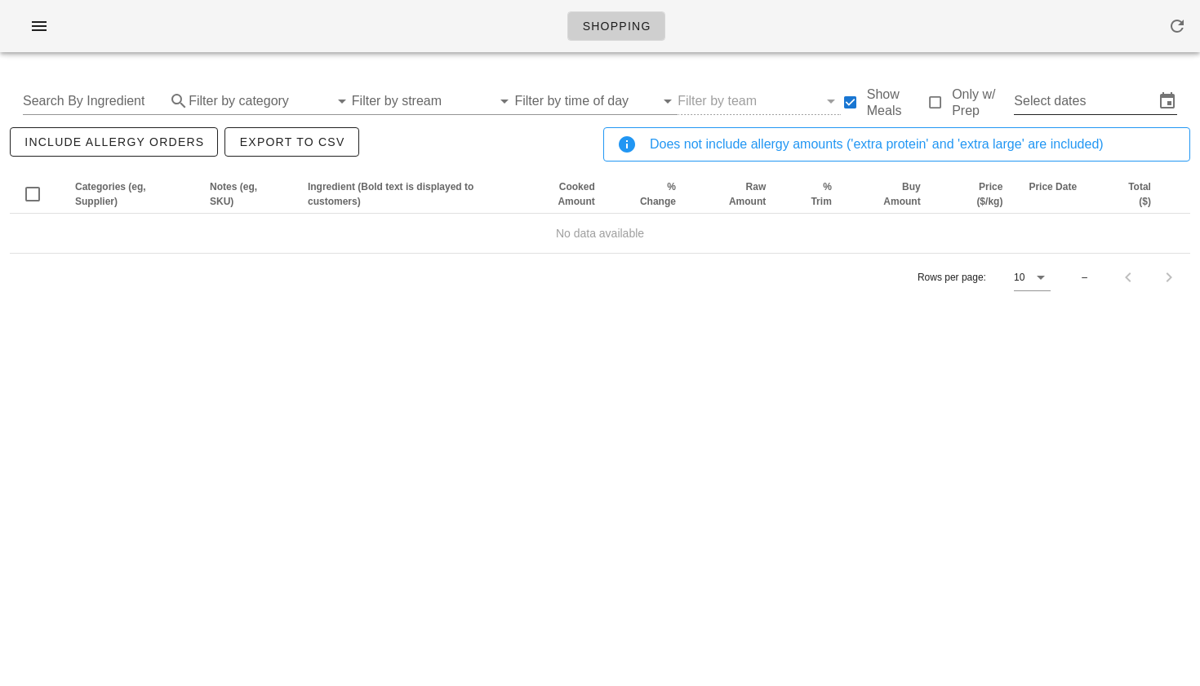
click at [1045, 105] on input "Select dates" at bounding box center [1084, 101] width 140 height 26
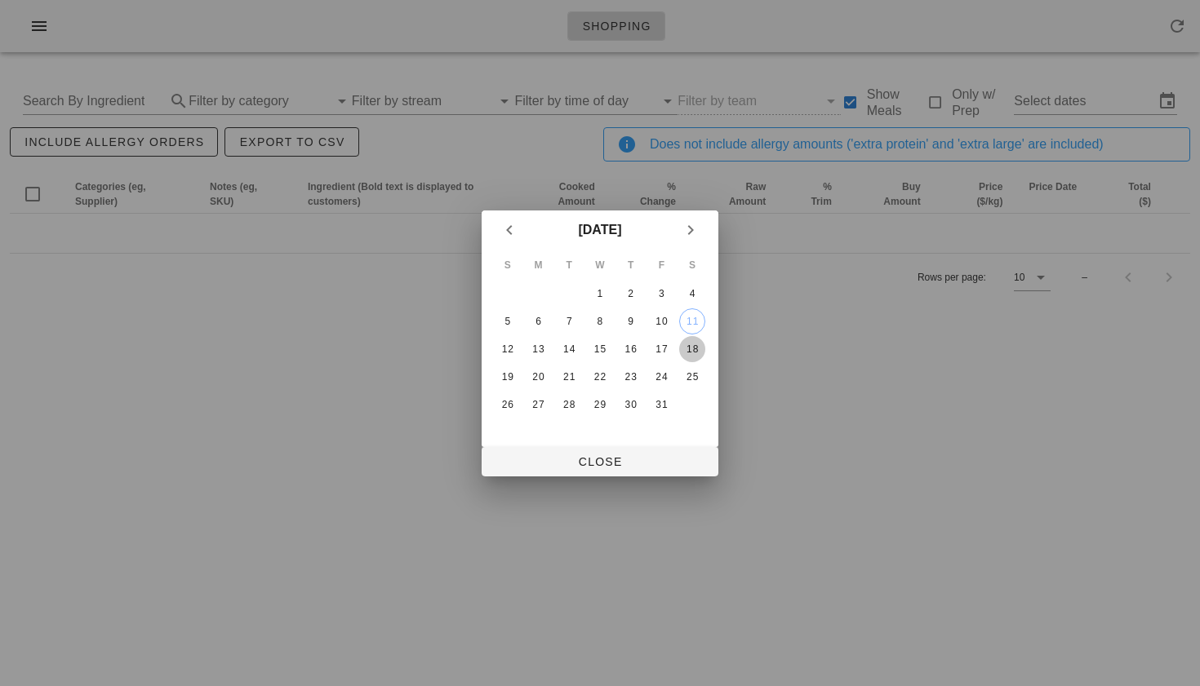
click at [693, 347] on div "18" at bounding box center [692, 349] width 26 height 11
click at [604, 349] on div "15" at bounding box center [600, 349] width 26 height 11
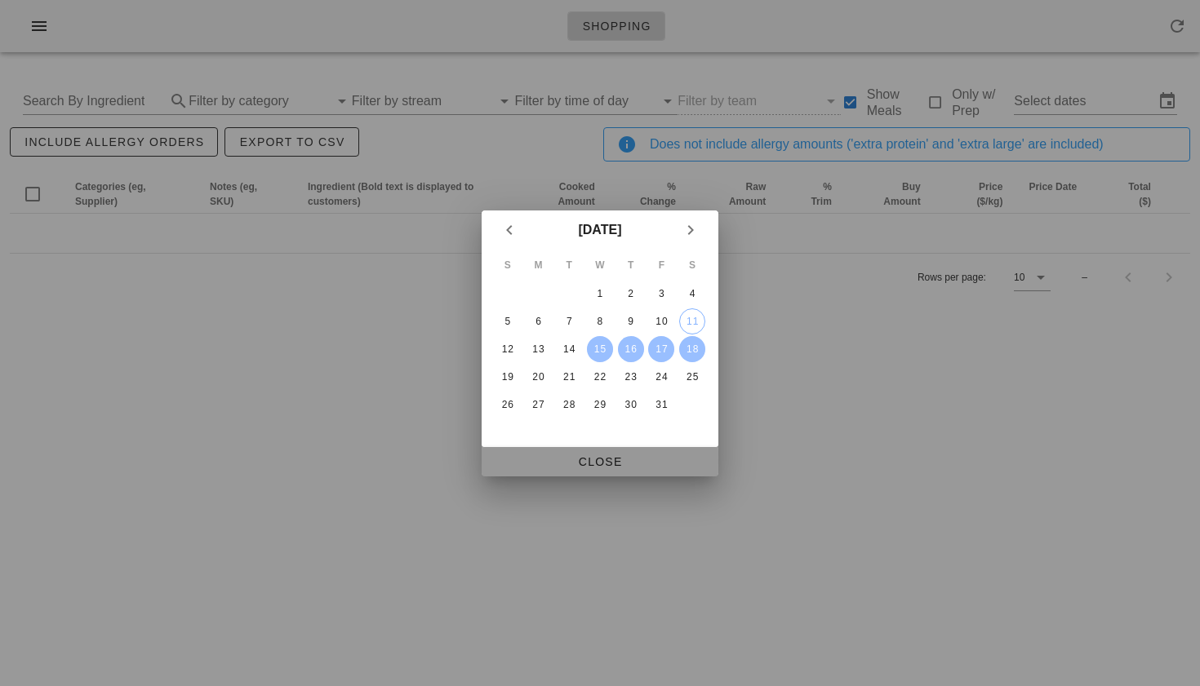
click at [602, 460] on span "Close" at bounding box center [600, 461] width 211 height 13
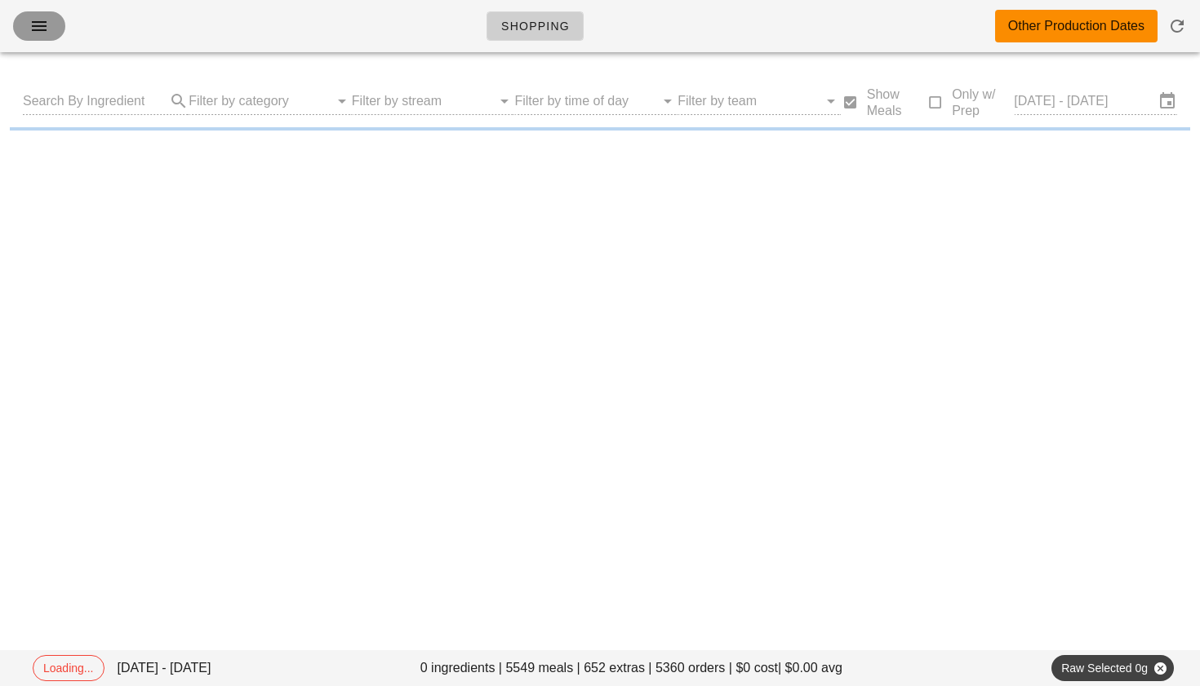
click at [31, 30] on icon "button" at bounding box center [39, 26] width 20 height 20
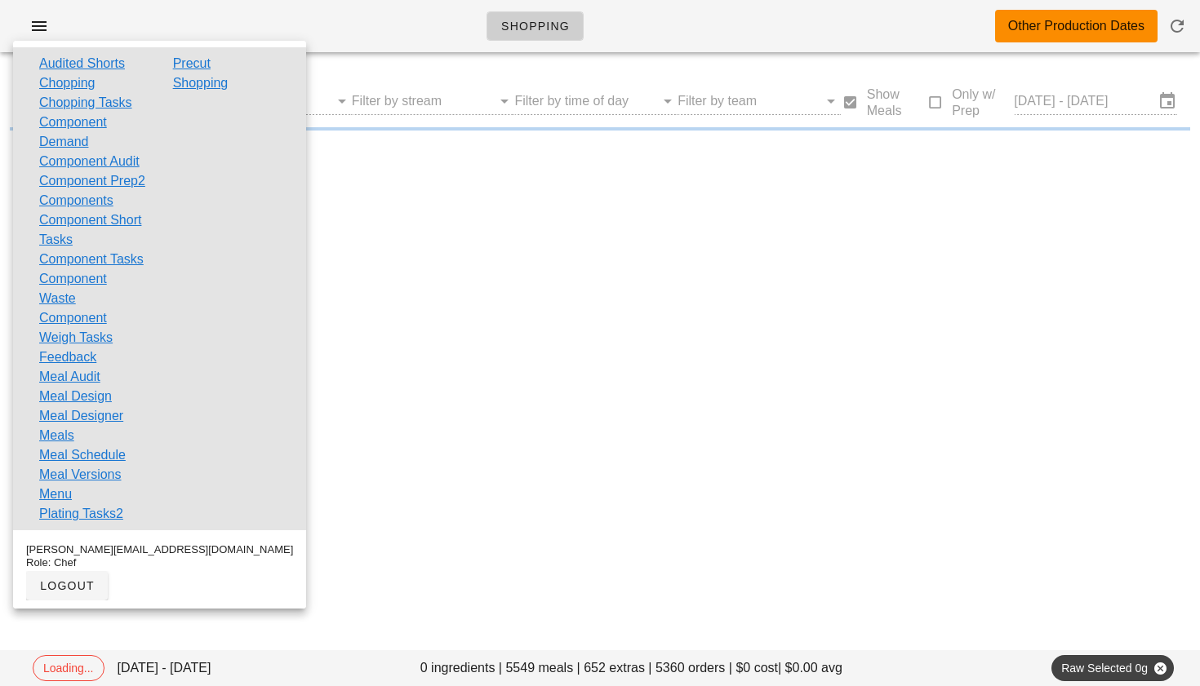
click at [412, 326] on div "Shopping Other Production Dates Loading... Wed Oct 15 - Sat Oct 18 0 ingredient…" at bounding box center [600, 343] width 1200 height 686
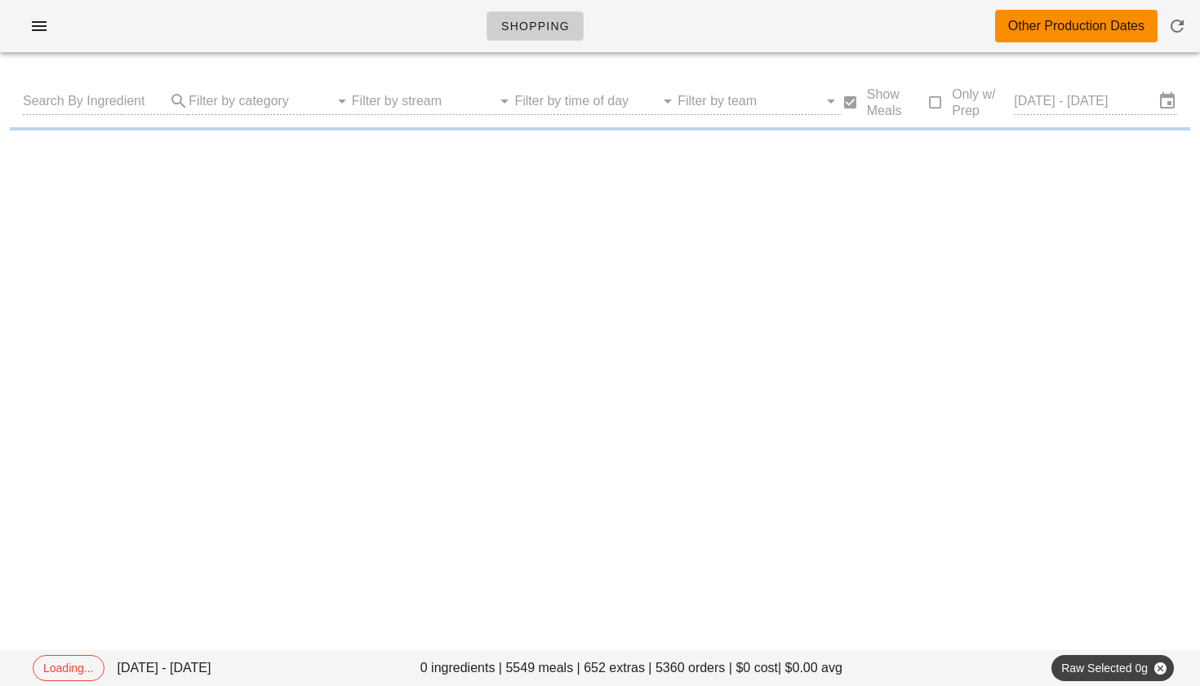
click at [1051, 105] on input "Wed Oct 15 - Sat Oct 18" at bounding box center [1084, 101] width 140 height 26
click at [1059, 90] on input "Wed Oct 15 - Sat Oct 18" at bounding box center [1084, 101] width 140 height 26
click at [1055, 95] on input "Wed Oct 15 - Sat Oct 18" at bounding box center [1084, 101] width 140 height 26
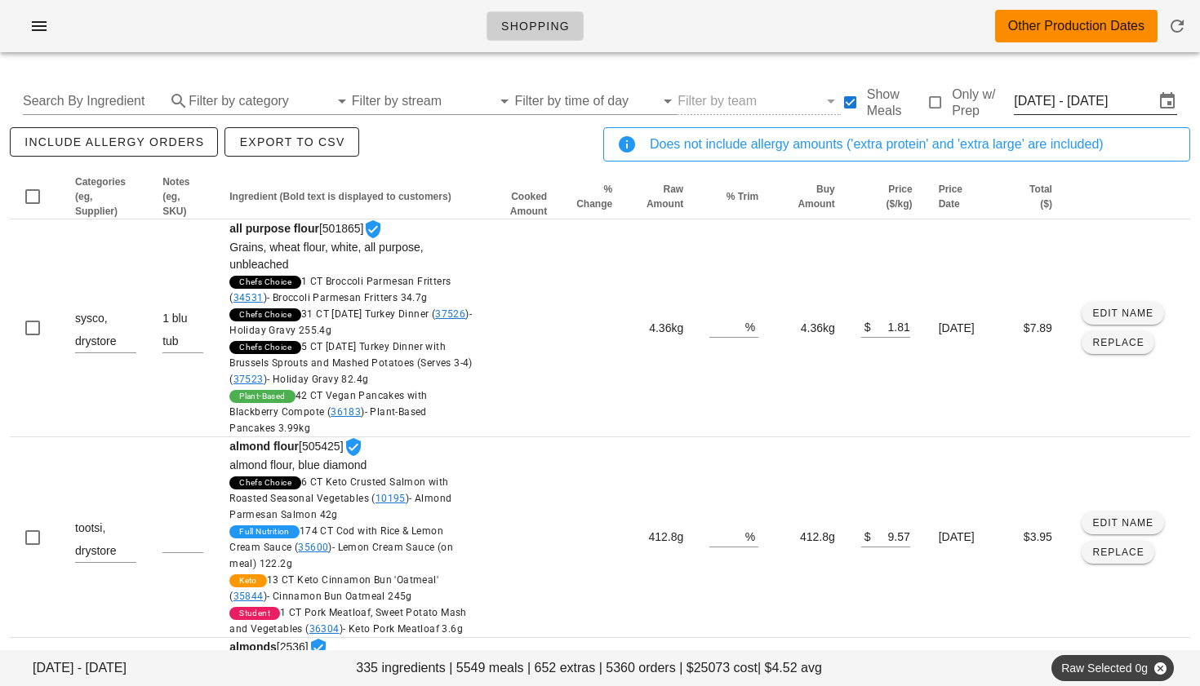
click at [1055, 95] on input "Wed Oct 15 - Sat Oct 18" at bounding box center [1084, 101] width 140 height 26
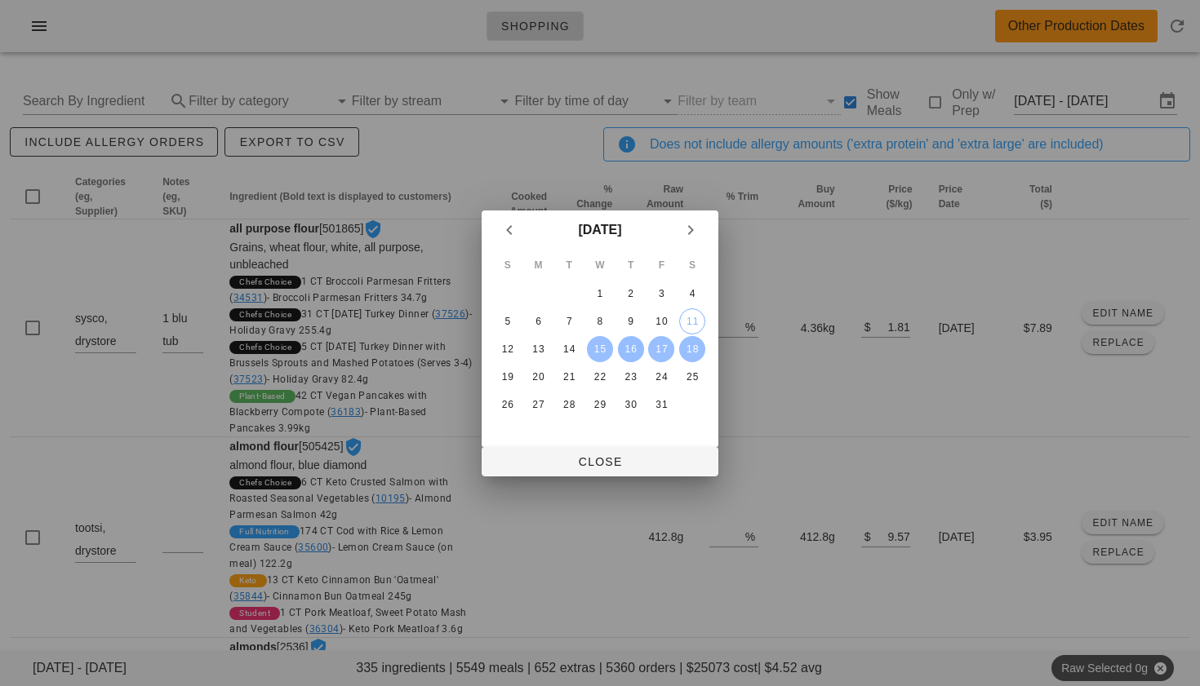
click at [626, 348] on div "16" at bounding box center [631, 349] width 26 height 11
click at [703, 350] on div "18" at bounding box center [692, 349] width 26 height 11
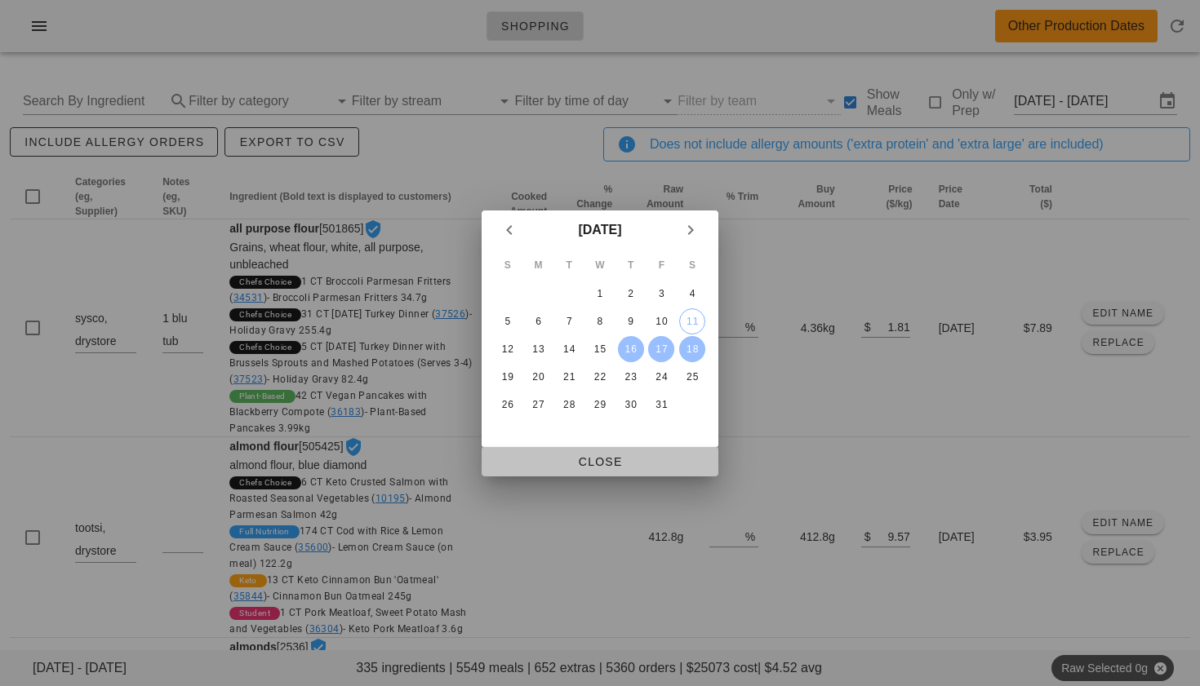
click at [617, 464] on span "Close" at bounding box center [600, 461] width 211 height 13
type input "Thu Oct 16 - Sat Oct 18"
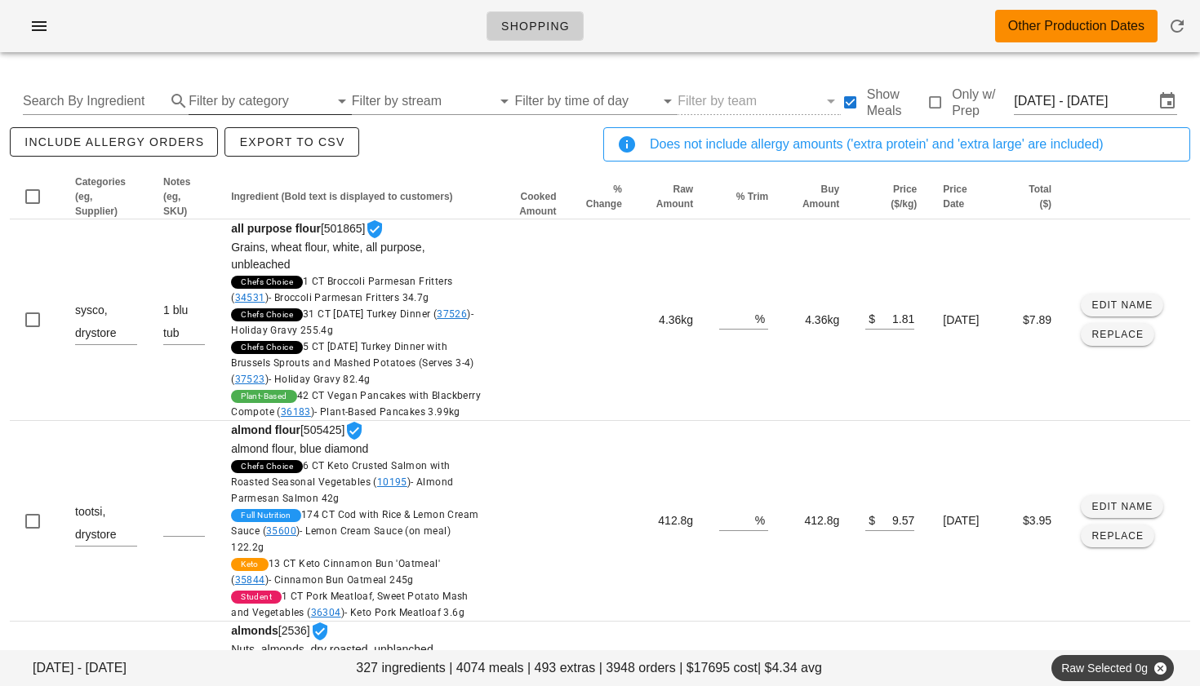
click at [242, 91] on input "Filter by category" at bounding box center [259, 101] width 140 height 26
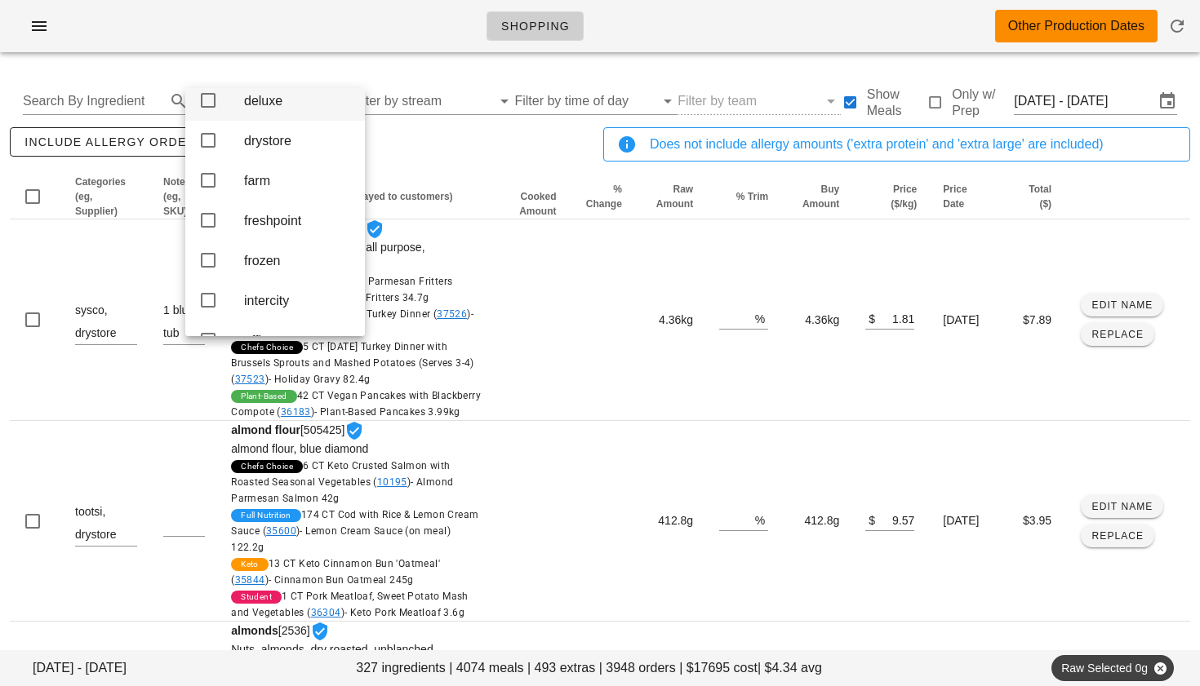
scroll to position [192, 0]
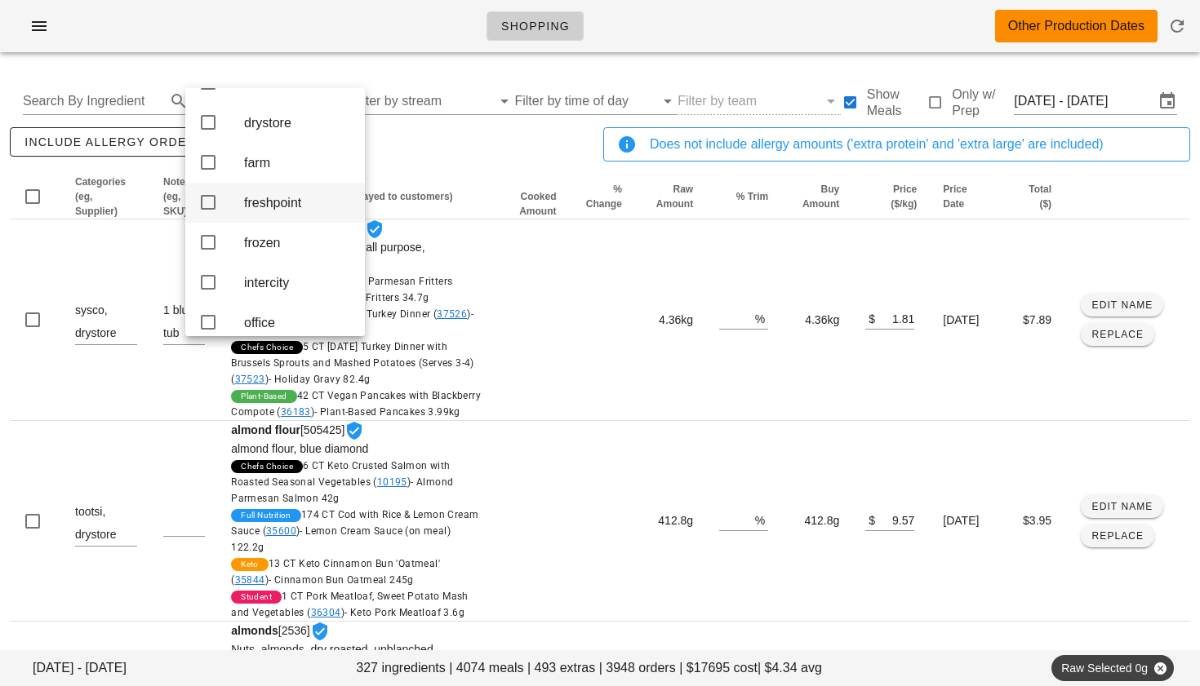
click at [209, 212] on icon at bounding box center [208, 203] width 20 height 20
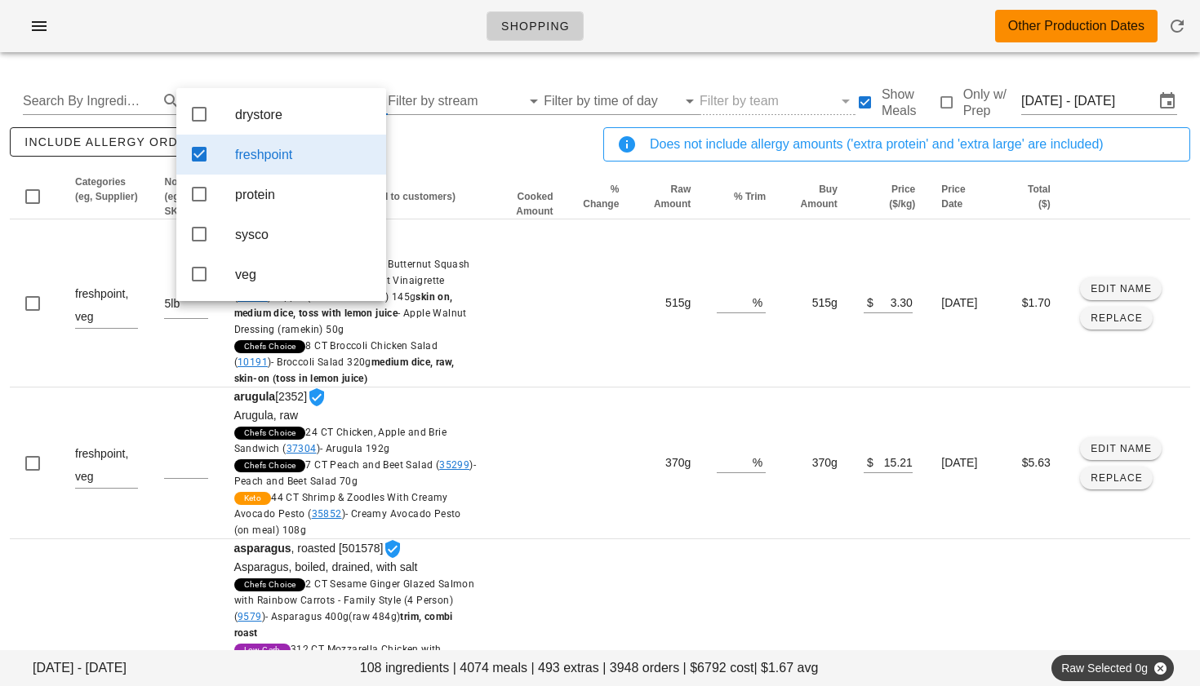
scroll to position [0, 0]
click at [442, 148] on div "include allergy orders Export to CSV" at bounding box center [303, 151] width 593 height 54
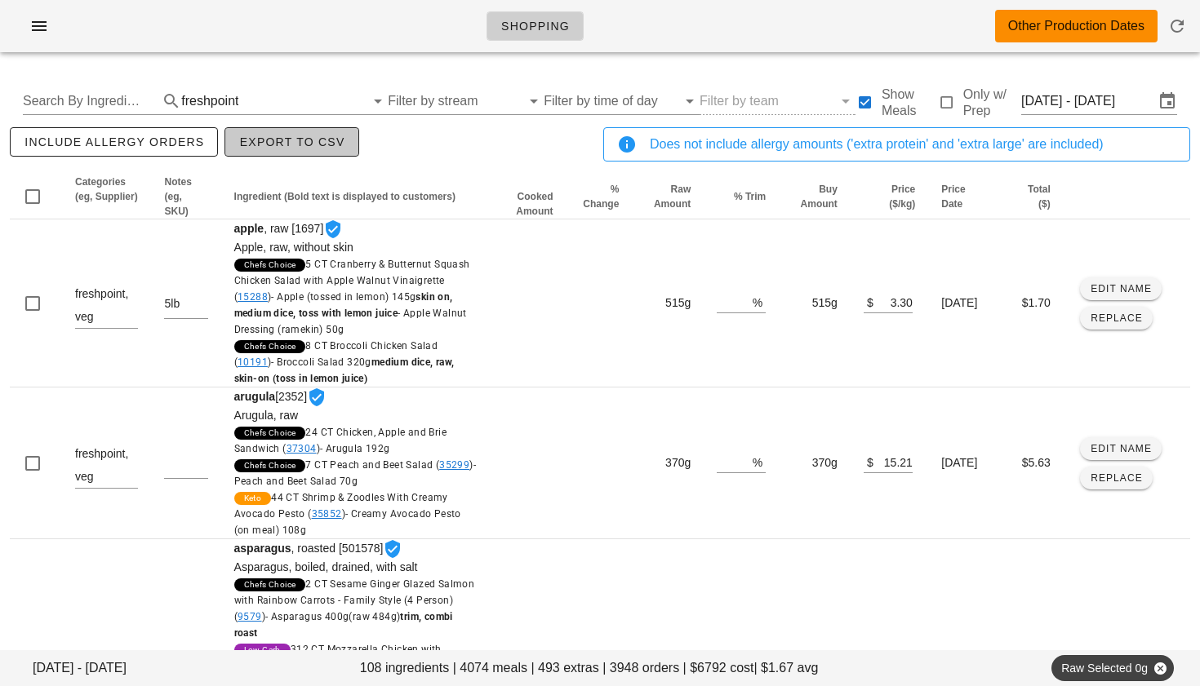
click at [292, 147] on span "Export to CSV" at bounding box center [291, 141] width 106 height 13
